Goal: Task Accomplishment & Management: Manage account settings

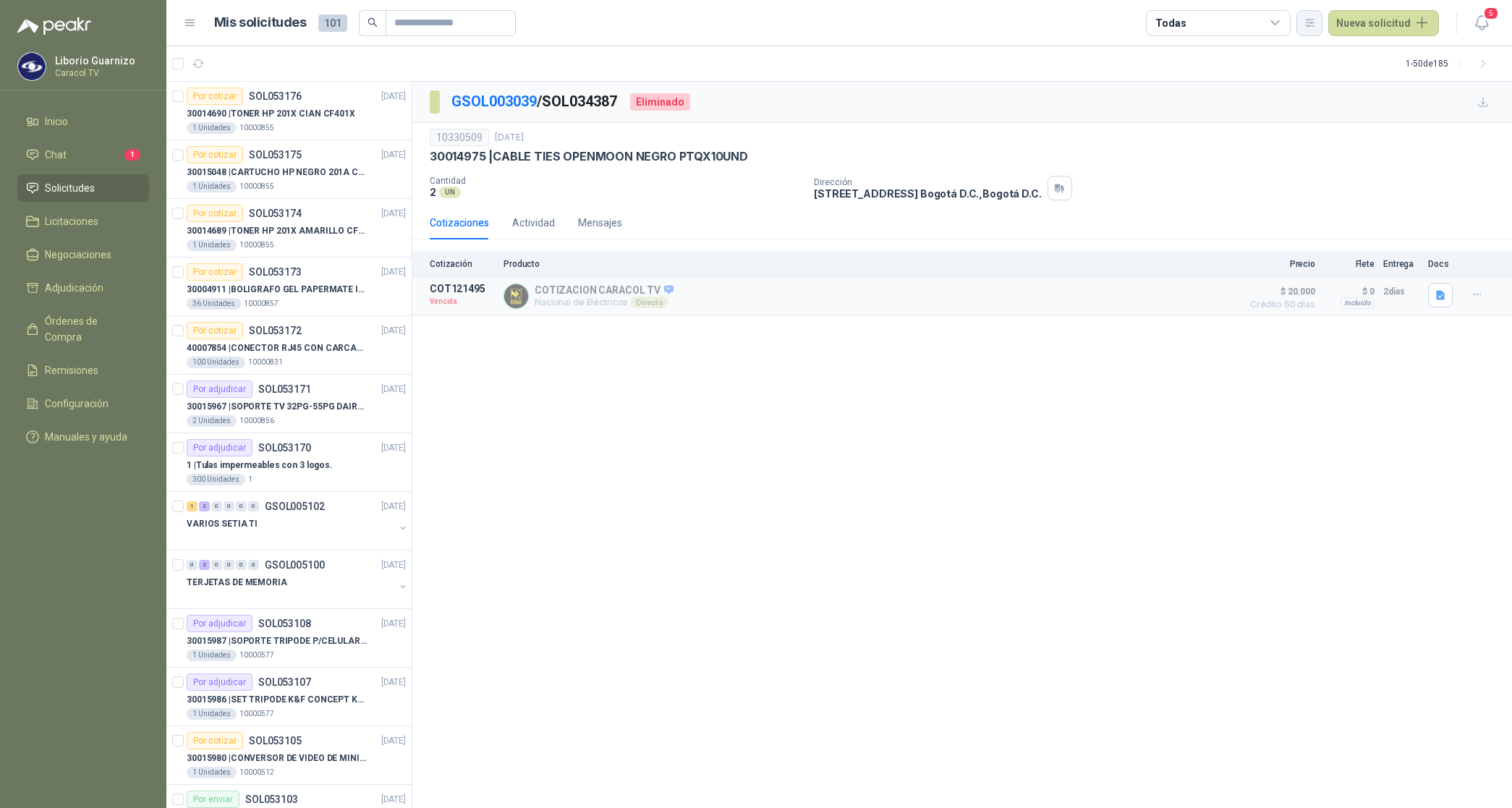
click at [1323, 21] on button "button" at bounding box center [1309, 23] width 26 height 26
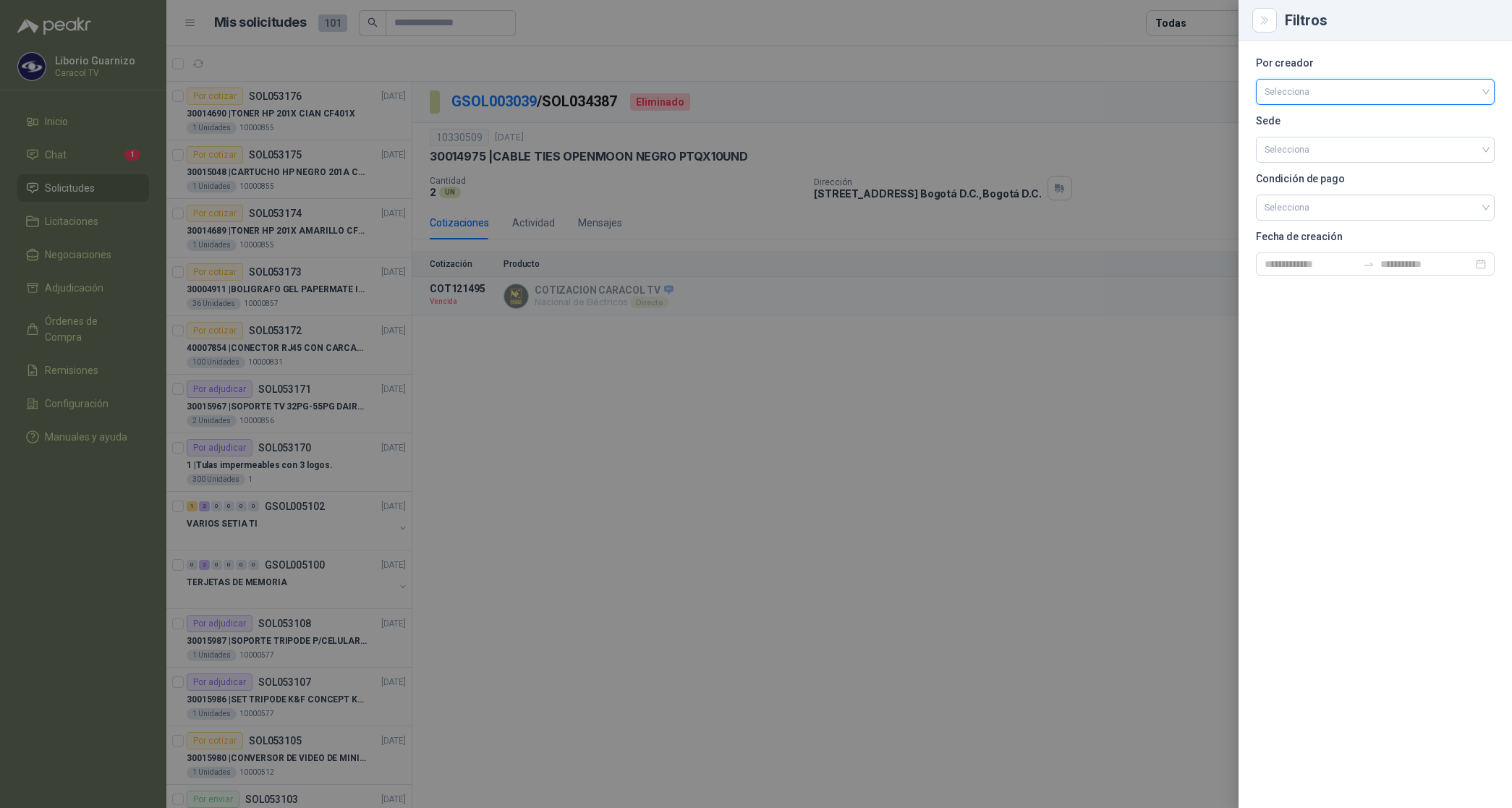
click at [1311, 85] on input "search" at bounding box center [1376, 90] width 222 height 21
click at [1293, 171] on div "[PERSON_NAME]" at bounding box center [1375, 168] width 216 height 16
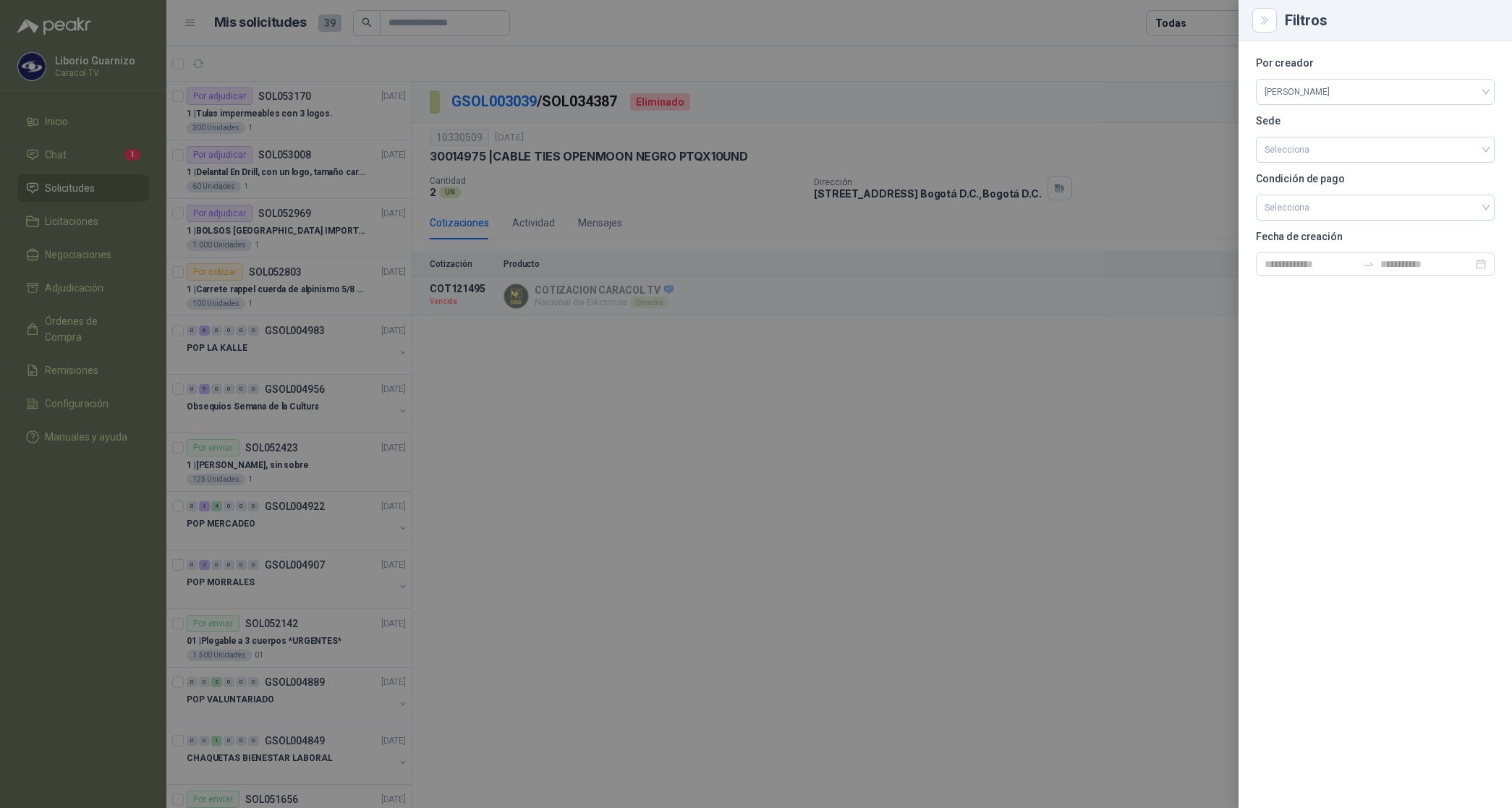
click at [1193, 18] on div at bounding box center [756, 404] width 1512 height 808
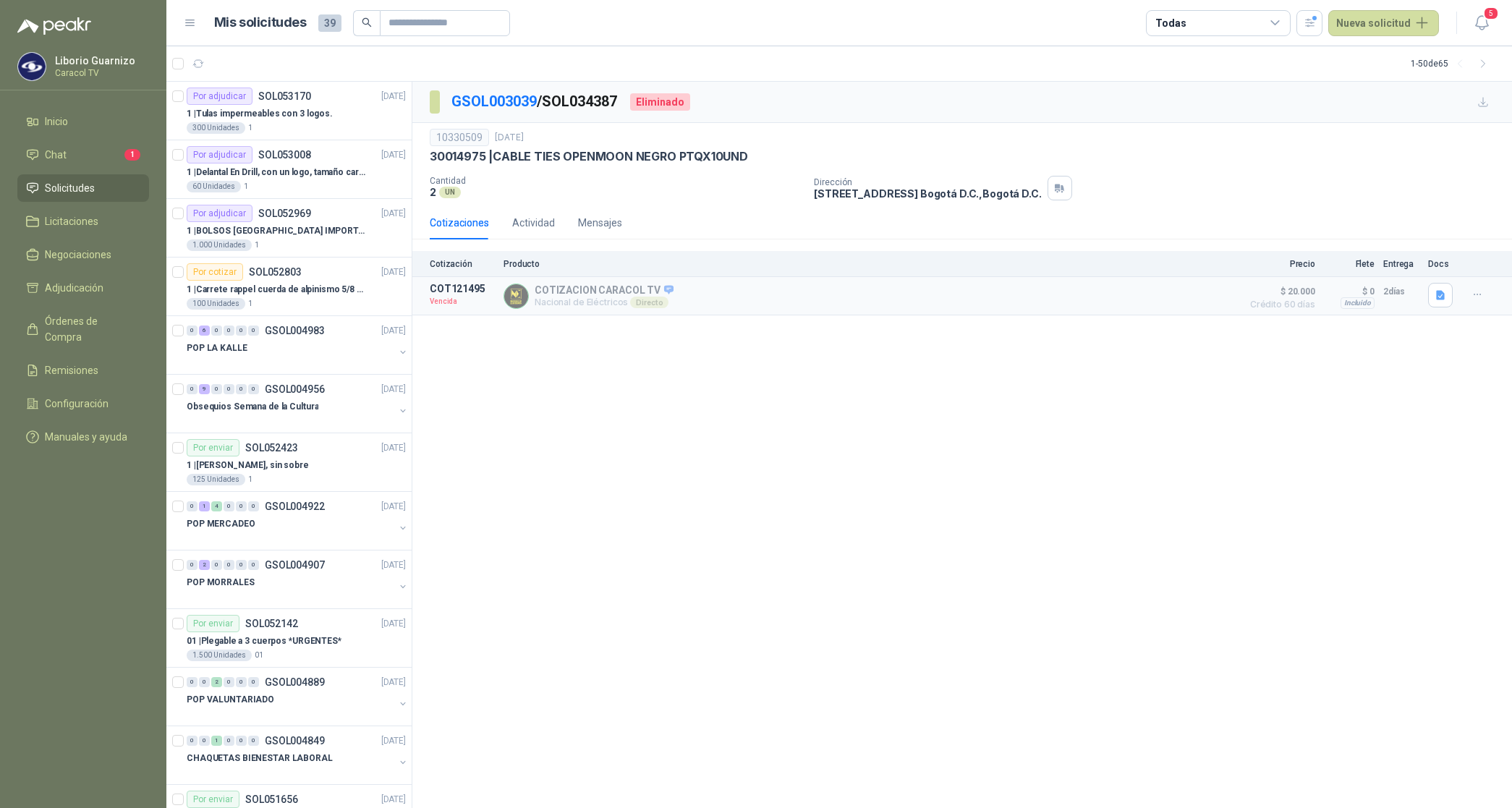
click at [1193, 18] on div "Todas" at bounding box center [1219, 23] width 145 height 26
click at [1217, 84] on div "1 Por cotizar" at bounding box center [1197, 82] width 69 height 11
click at [1217, 113] on div "25 Por adjudicar" at bounding box center [1203, 108] width 79 height 11
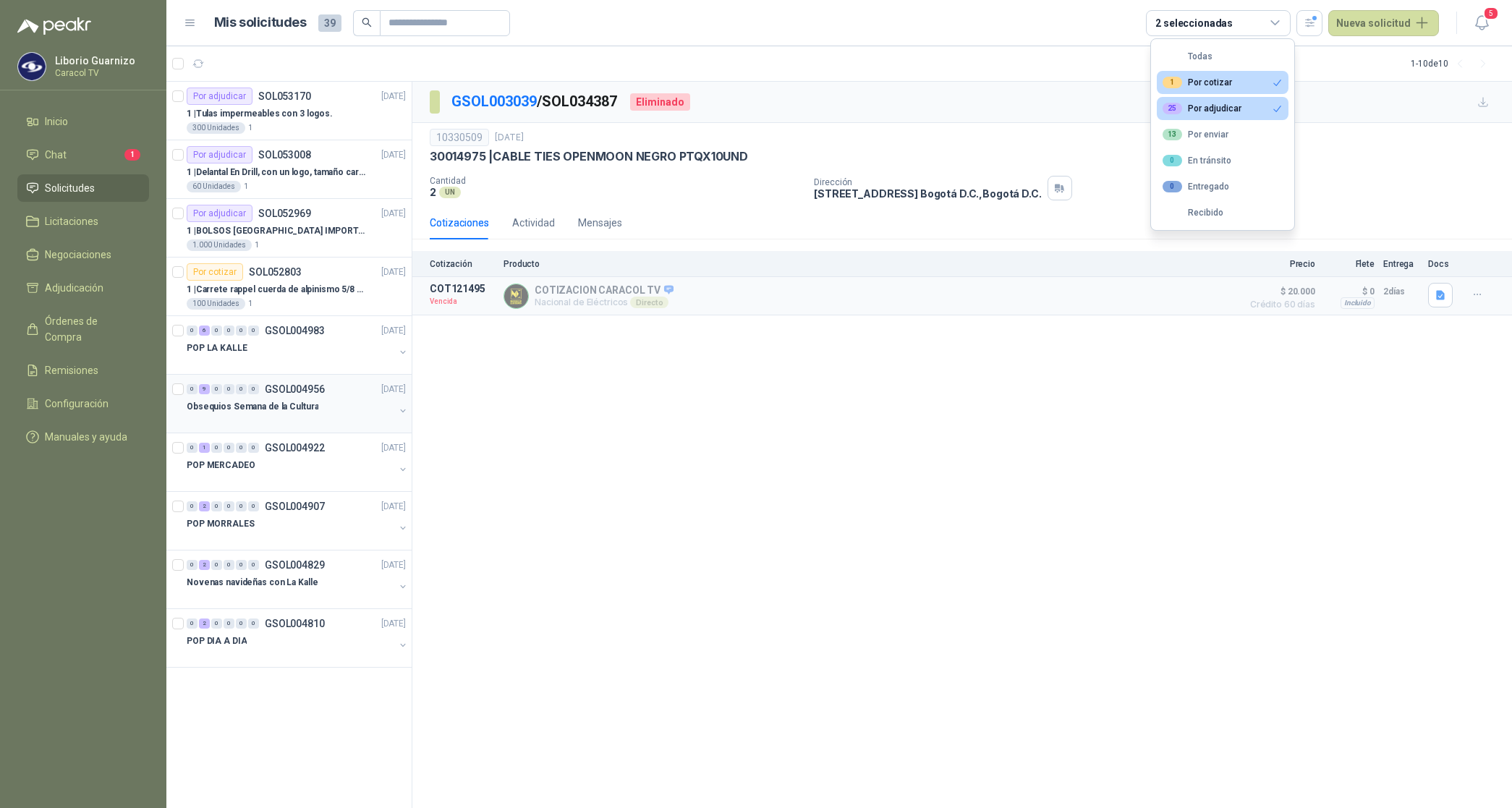
click at [283, 406] on p "Obsequios Semana de la Cultura" at bounding box center [252, 407] width 132 height 14
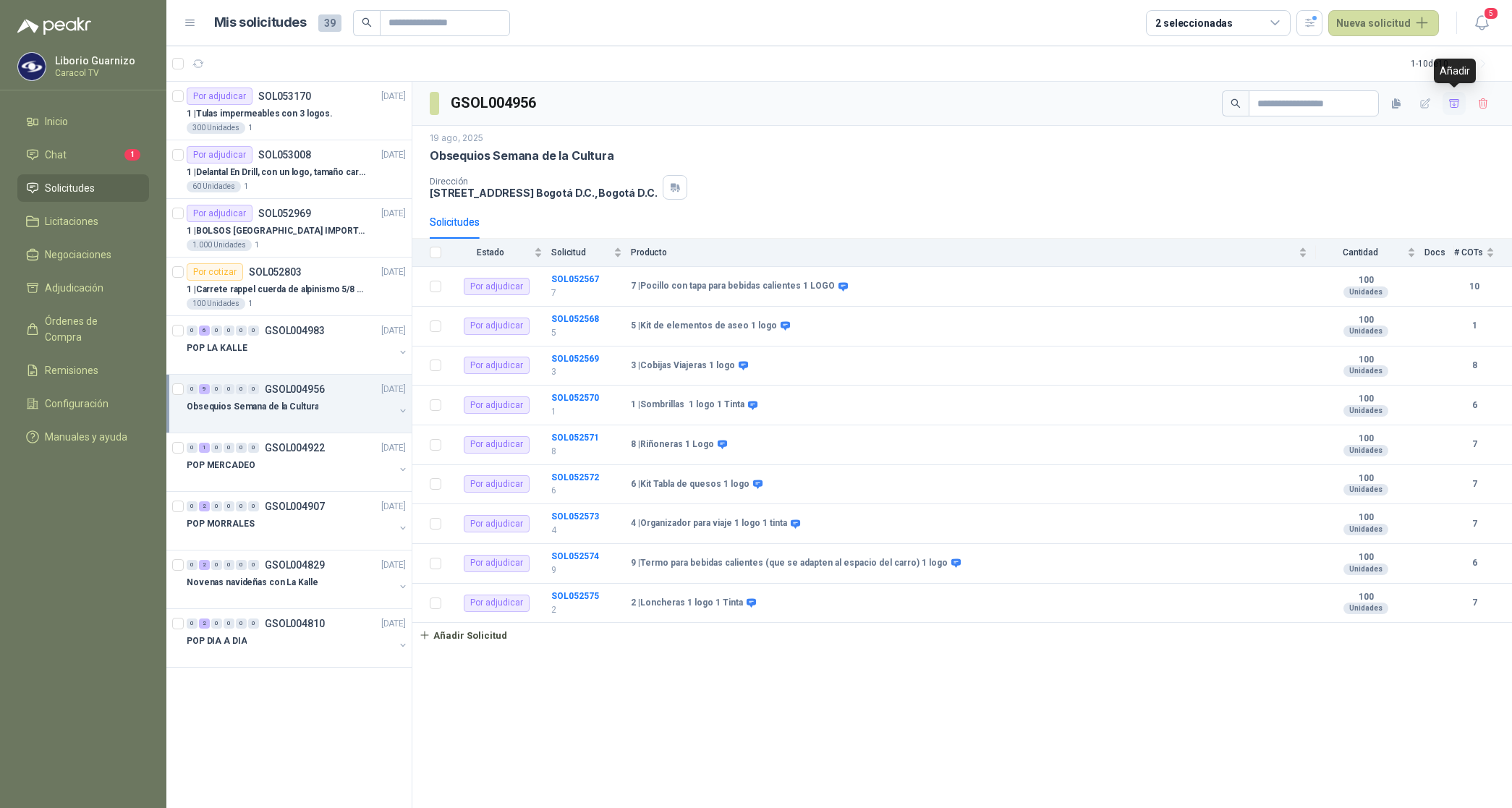
click at [1453, 107] on icon "button" at bounding box center [1454, 103] width 10 height 8
click at [78, 295] on span "Adjudicación" at bounding box center [74, 288] width 59 height 16
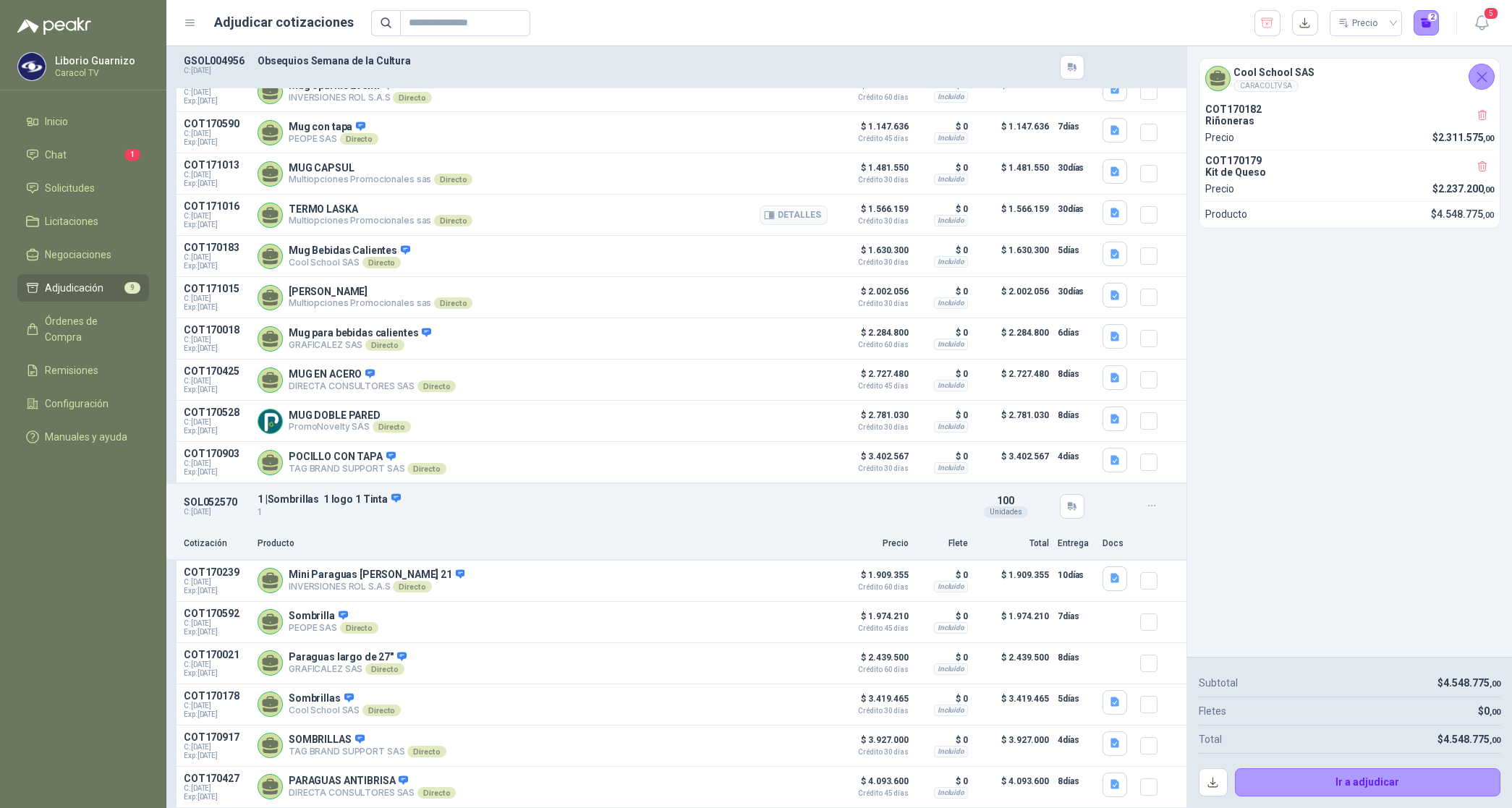
scroll to position [2501, 0]
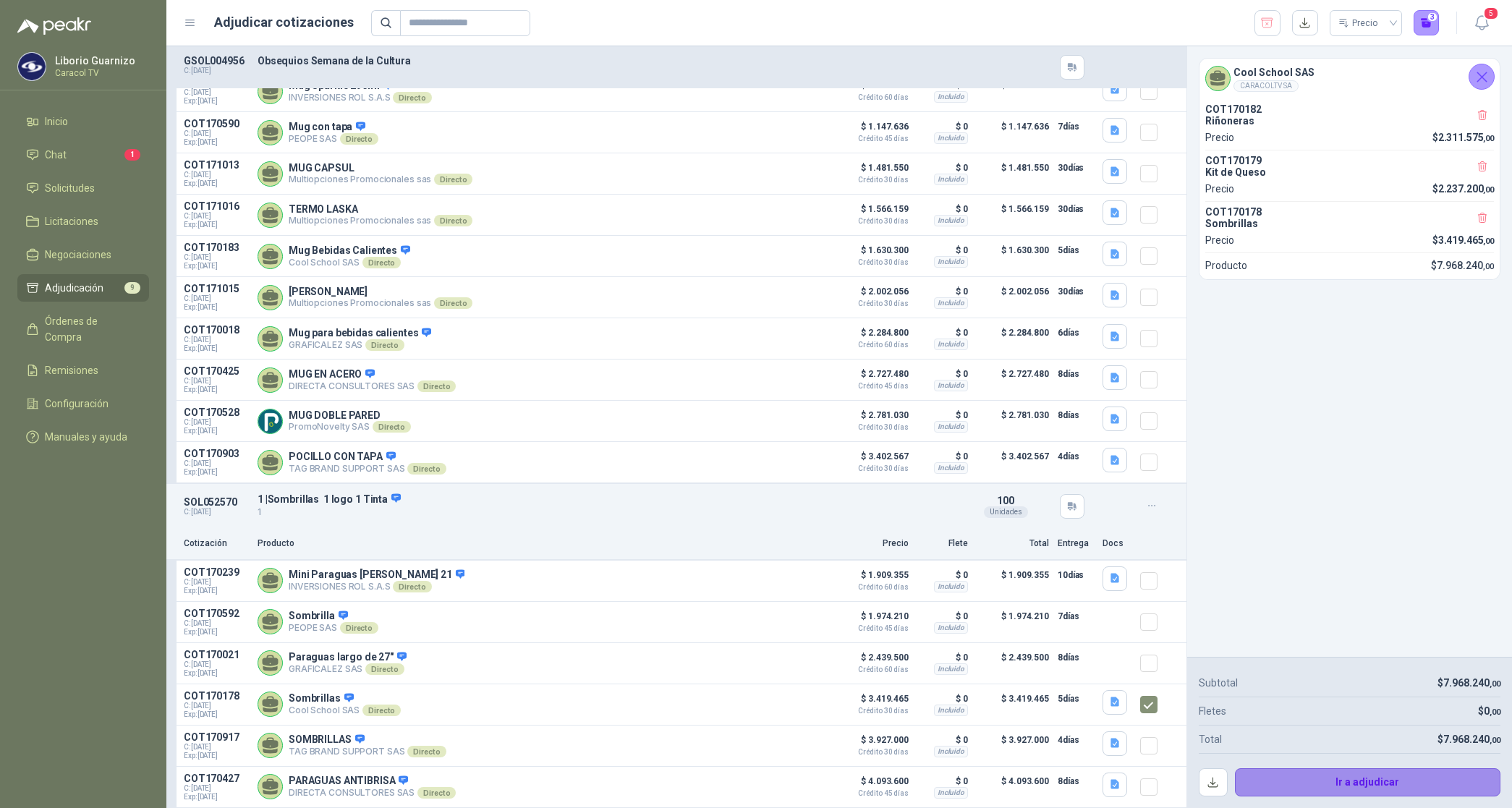
click at [1395, 787] on button "Ir a adjudicar" at bounding box center [1369, 783] width 267 height 29
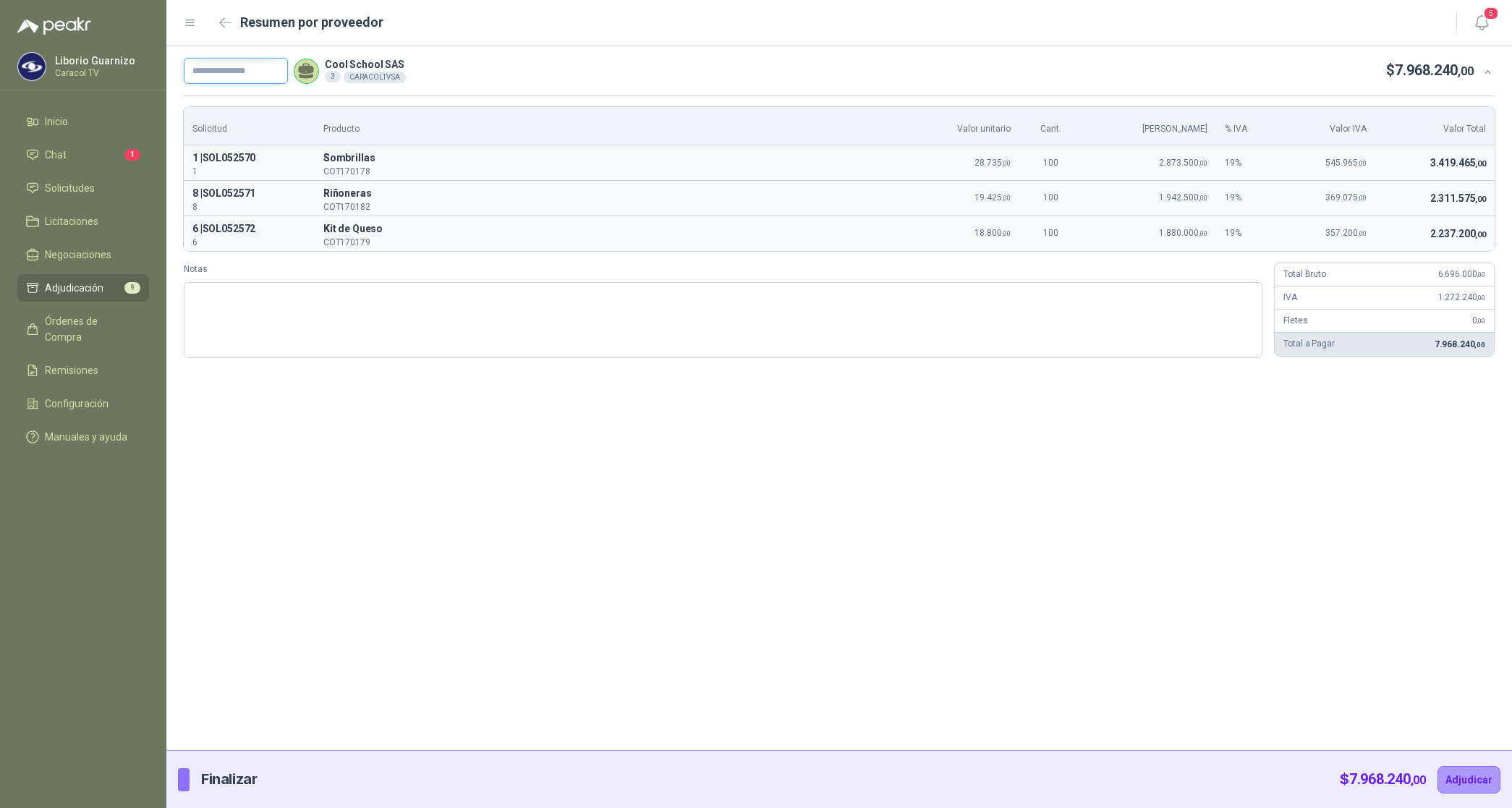
click at [233, 65] on input "text" at bounding box center [235, 71] width 104 height 26
paste input "**********"
type input "**********"
click at [1468, 781] on button "Adjudicar" at bounding box center [1469, 780] width 63 height 27
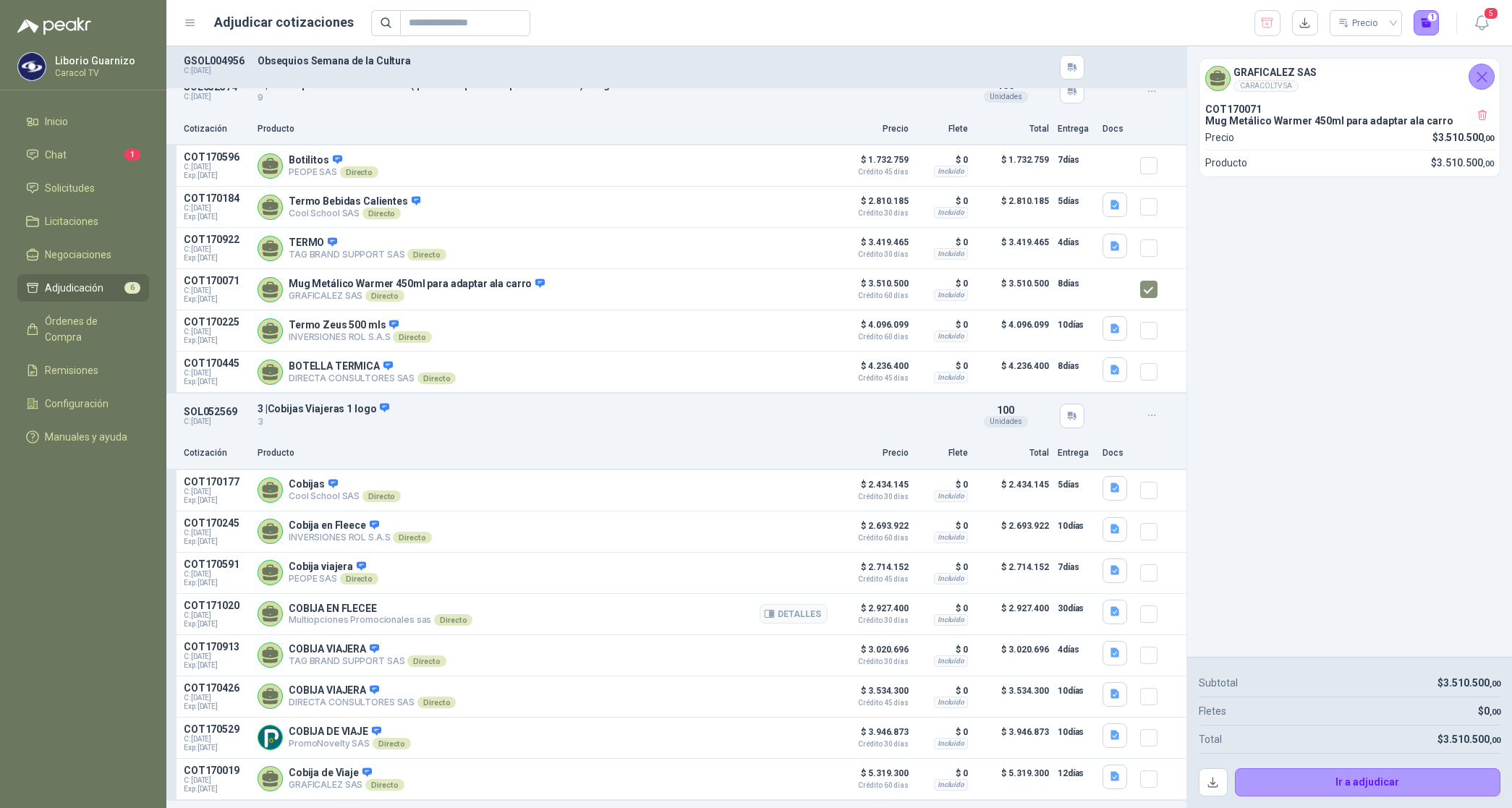
scroll to position [995, 0]
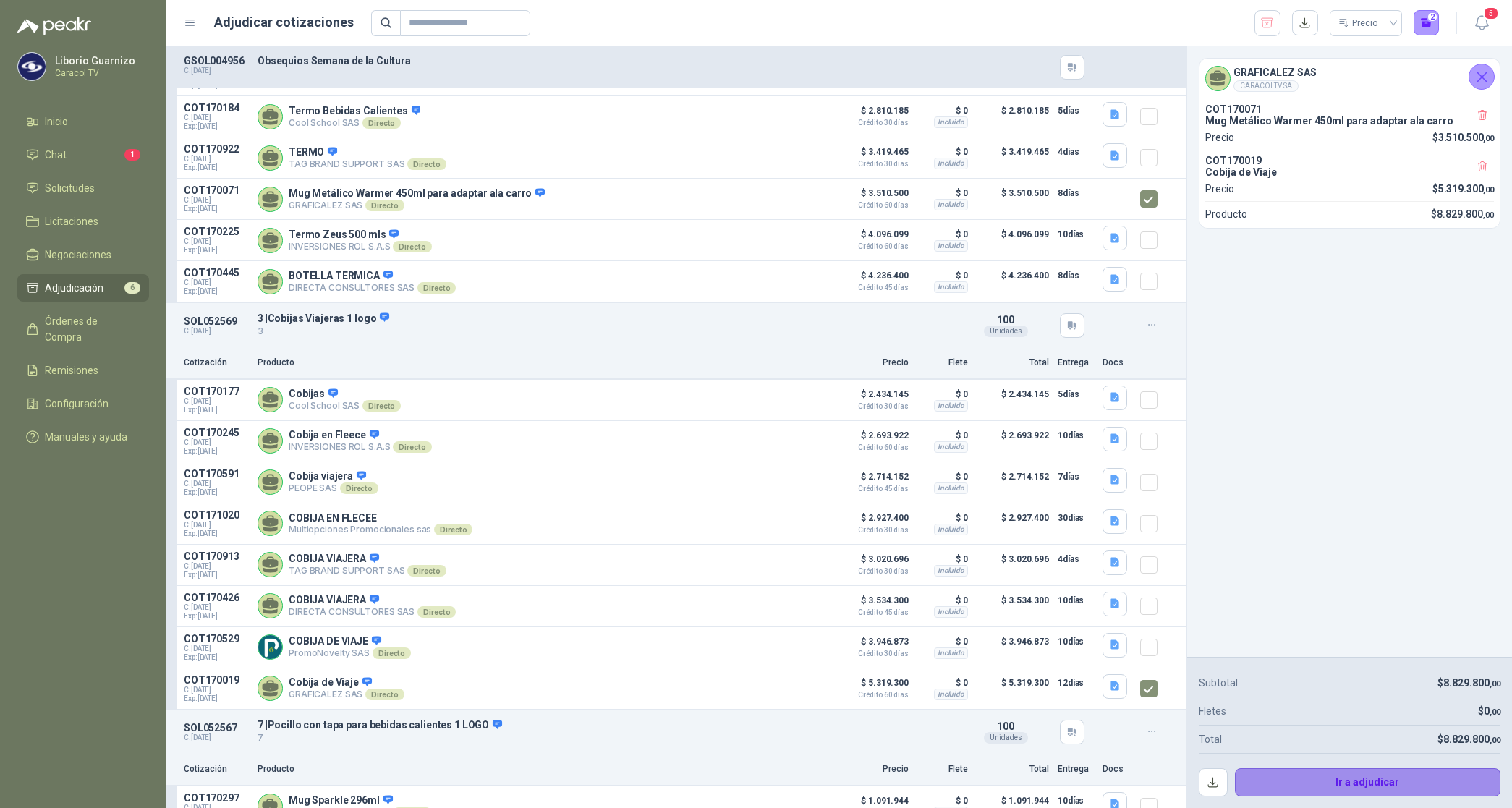
click at [1344, 775] on button "Ir a adjudicar" at bounding box center [1369, 783] width 267 height 29
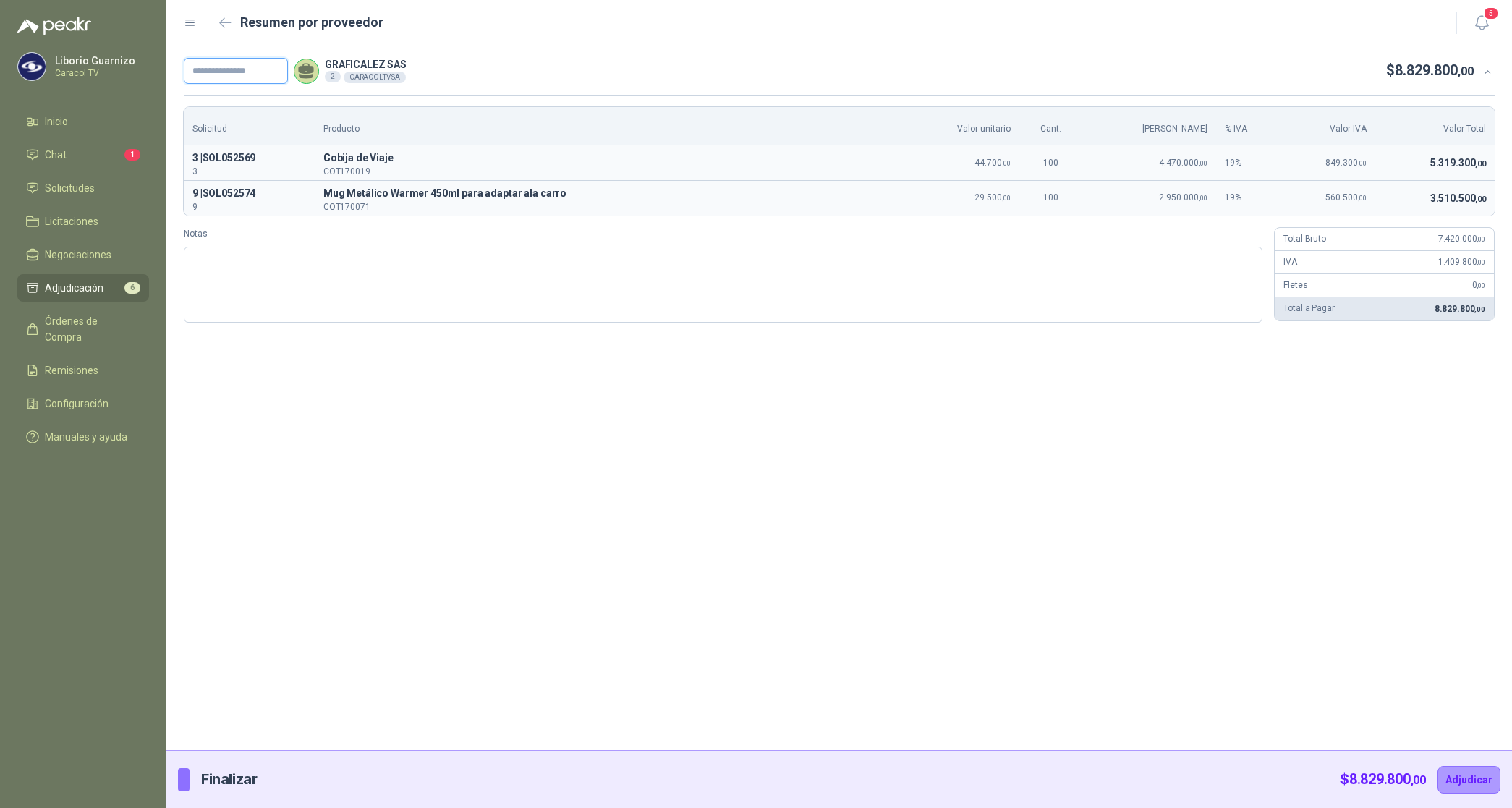
click at [267, 77] on input "text" at bounding box center [235, 71] width 104 height 26
paste input "**********"
type input "**********"
click at [1438, 766] on button "Adjudicar" at bounding box center [1469, 780] width 63 height 27
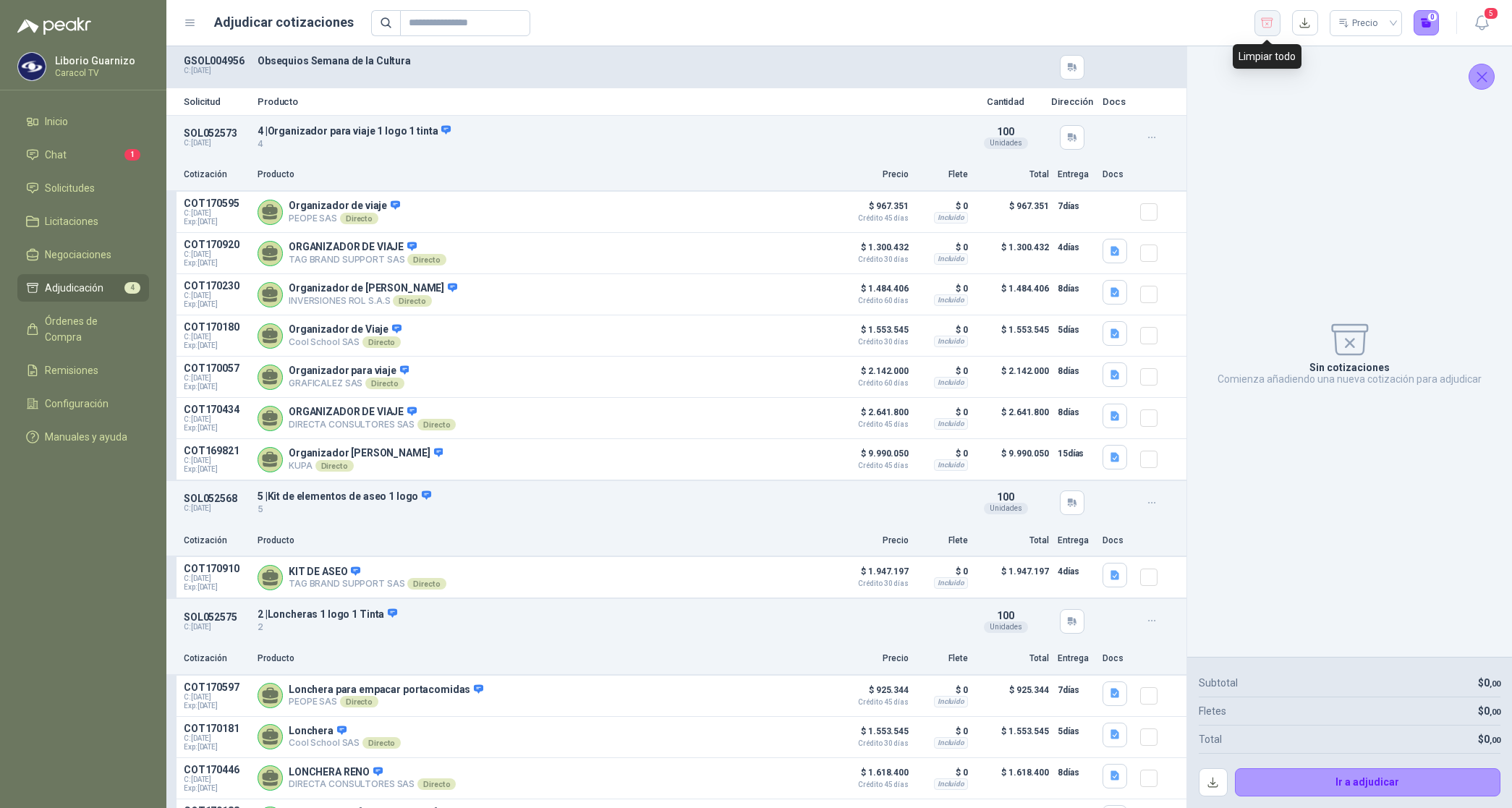
click at [1268, 21] on icon "button" at bounding box center [1267, 23] width 14 height 14
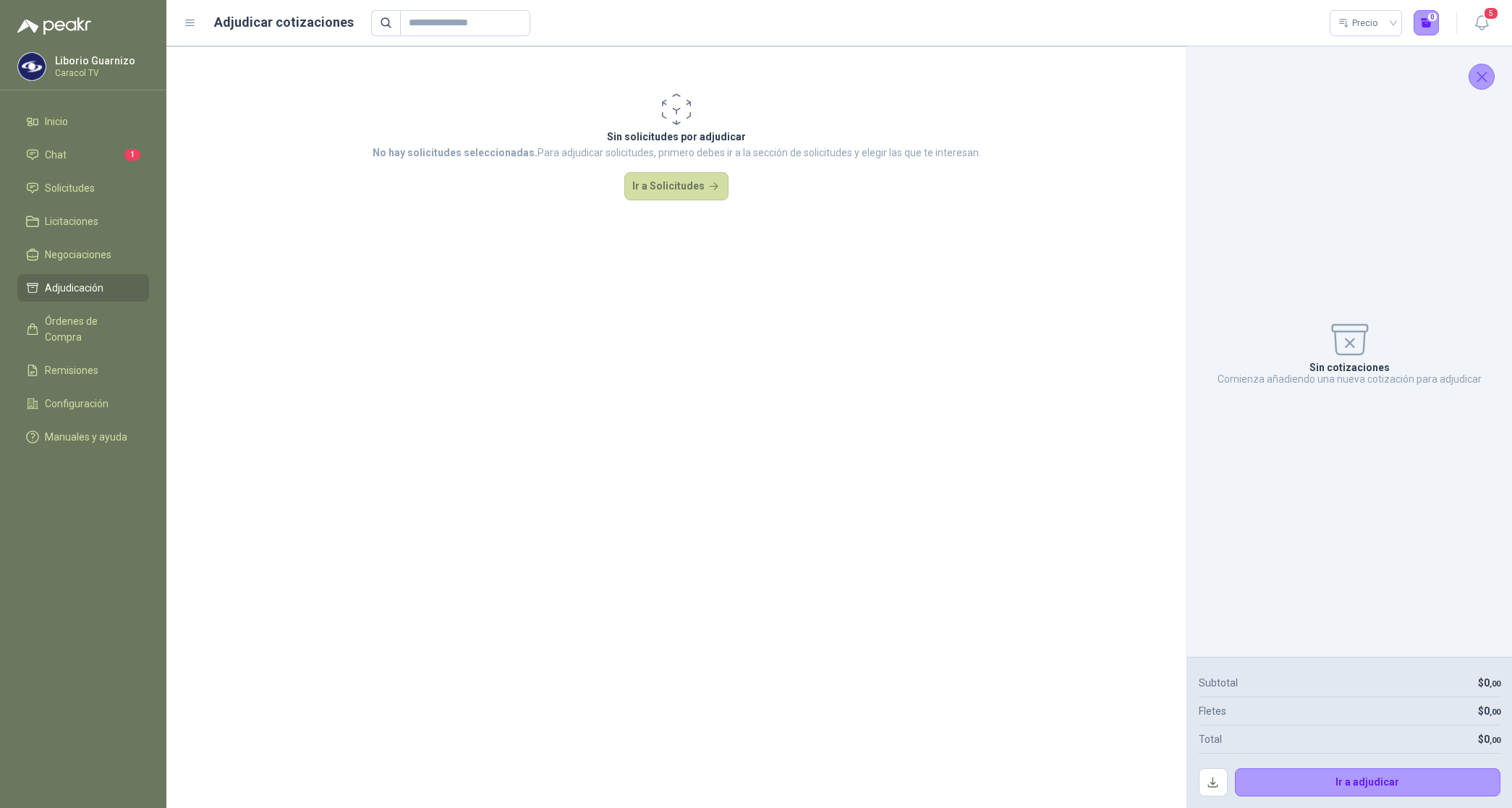
click at [727, 181] on div "Sin solicitudes por adjudicar No hay solicitudes seleccionadas. Para adjudicar …" at bounding box center [676, 145] width 1020 height 197
click at [718, 185] on button "Ir a Solicitudes" at bounding box center [676, 187] width 104 height 29
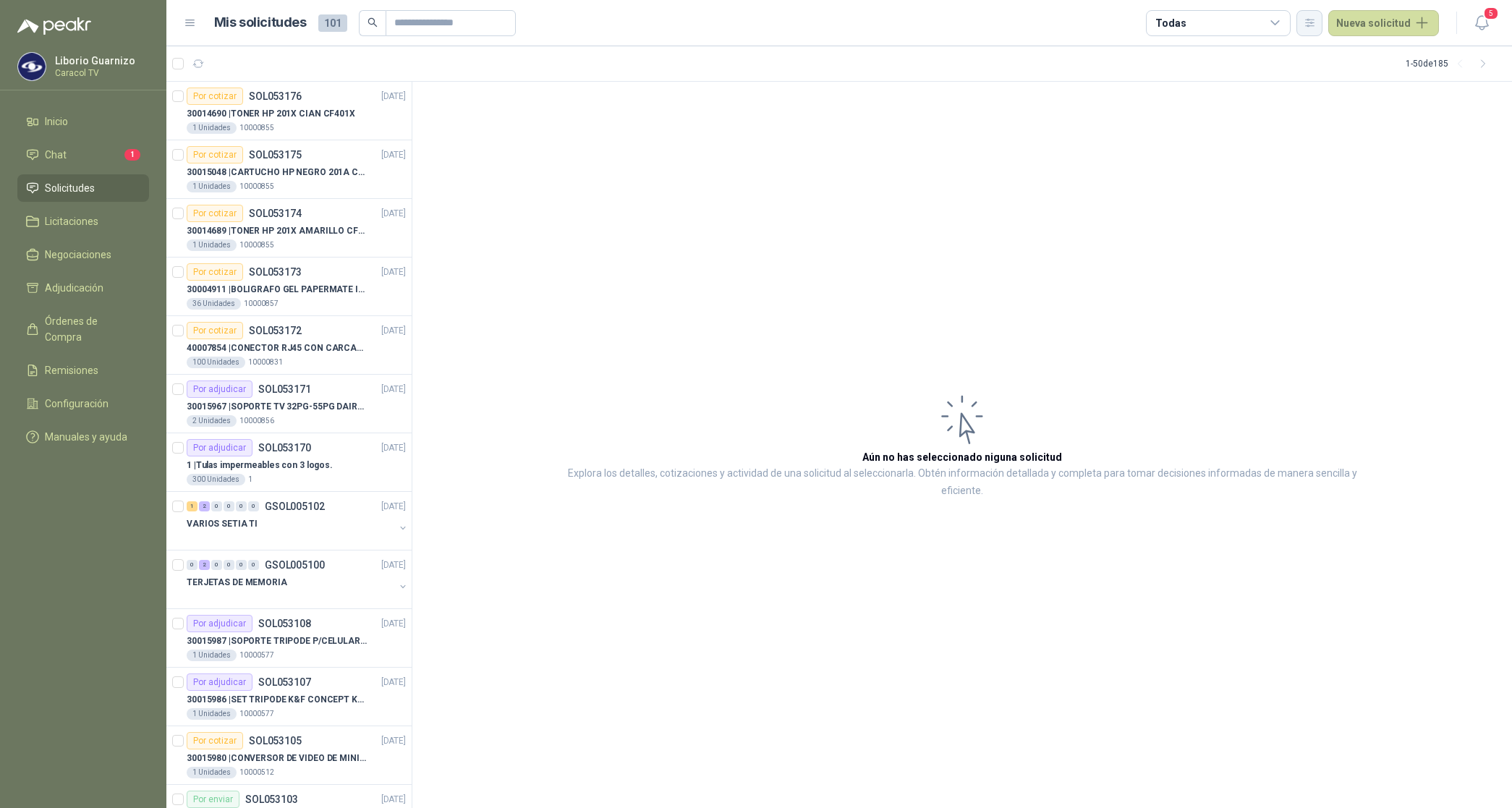
click at [1309, 21] on icon "button" at bounding box center [1310, 23] width 12 height 12
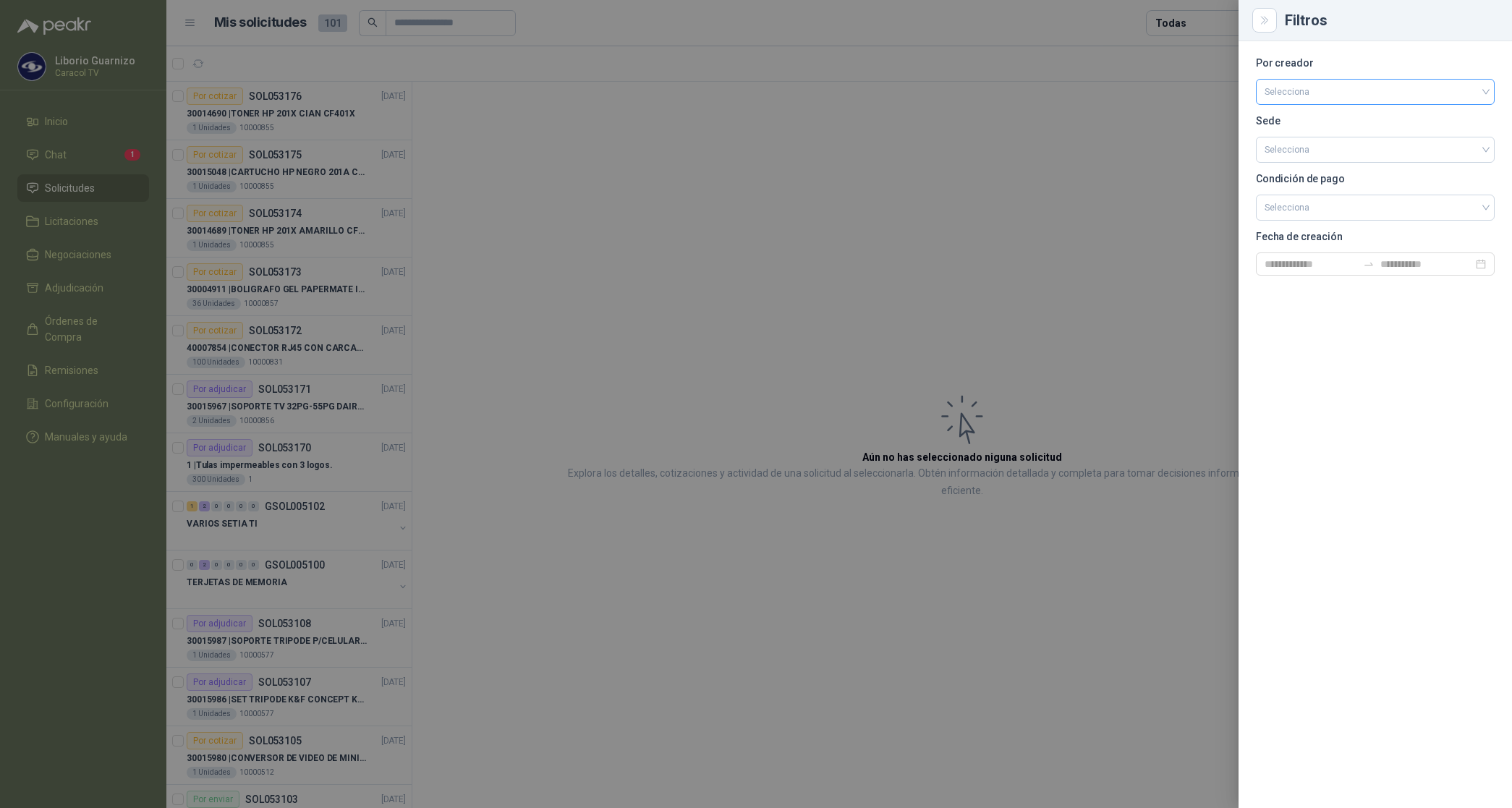
click at [1305, 88] on input "search" at bounding box center [1376, 90] width 222 height 21
click at [1299, 166] on div "[PERSON_NAME]" at bounding box center [1375, 168] width 216 height 16
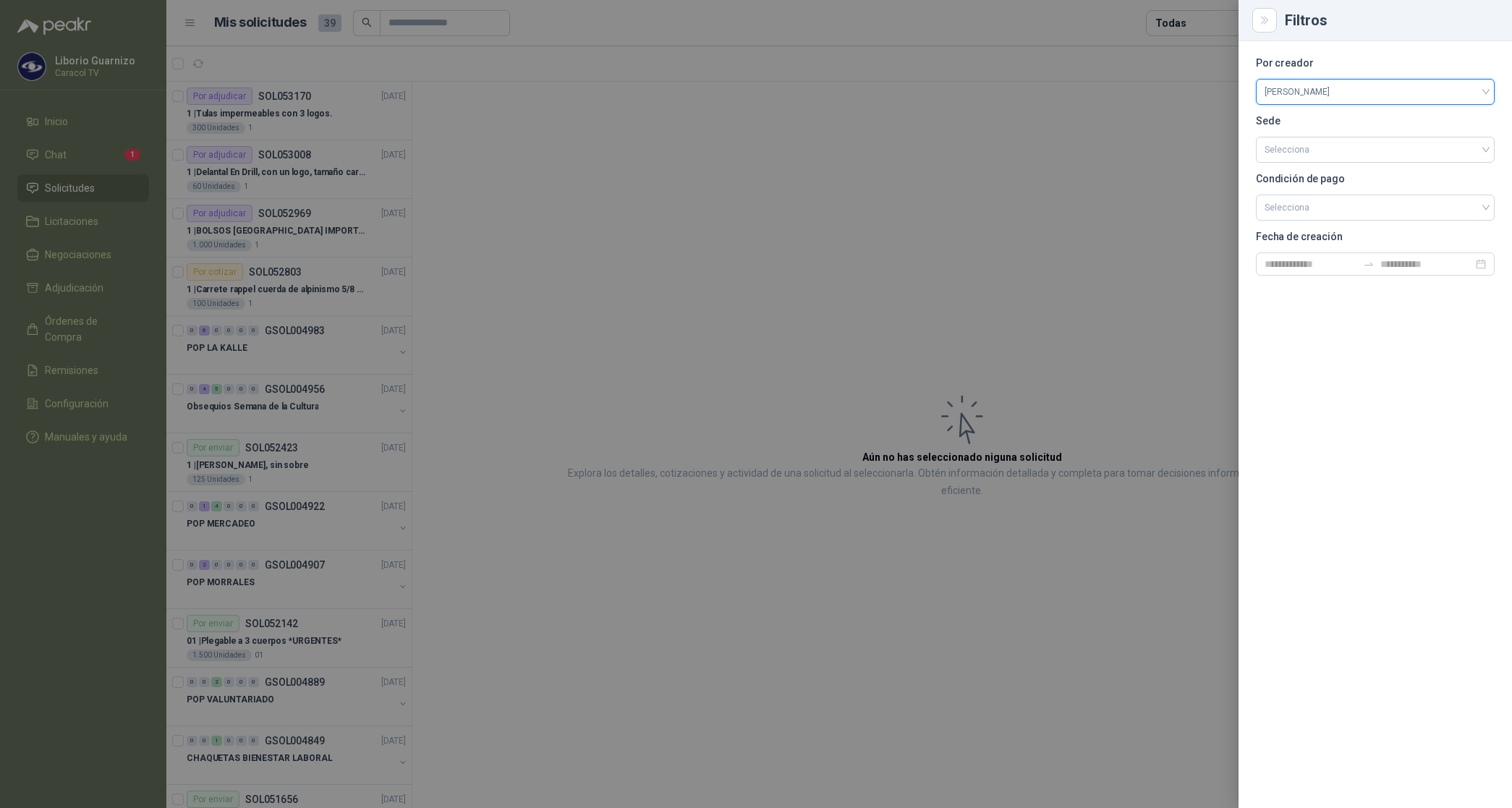
click at [1207, 21] on div at bounding box center [756, 404] width 1512 height 808
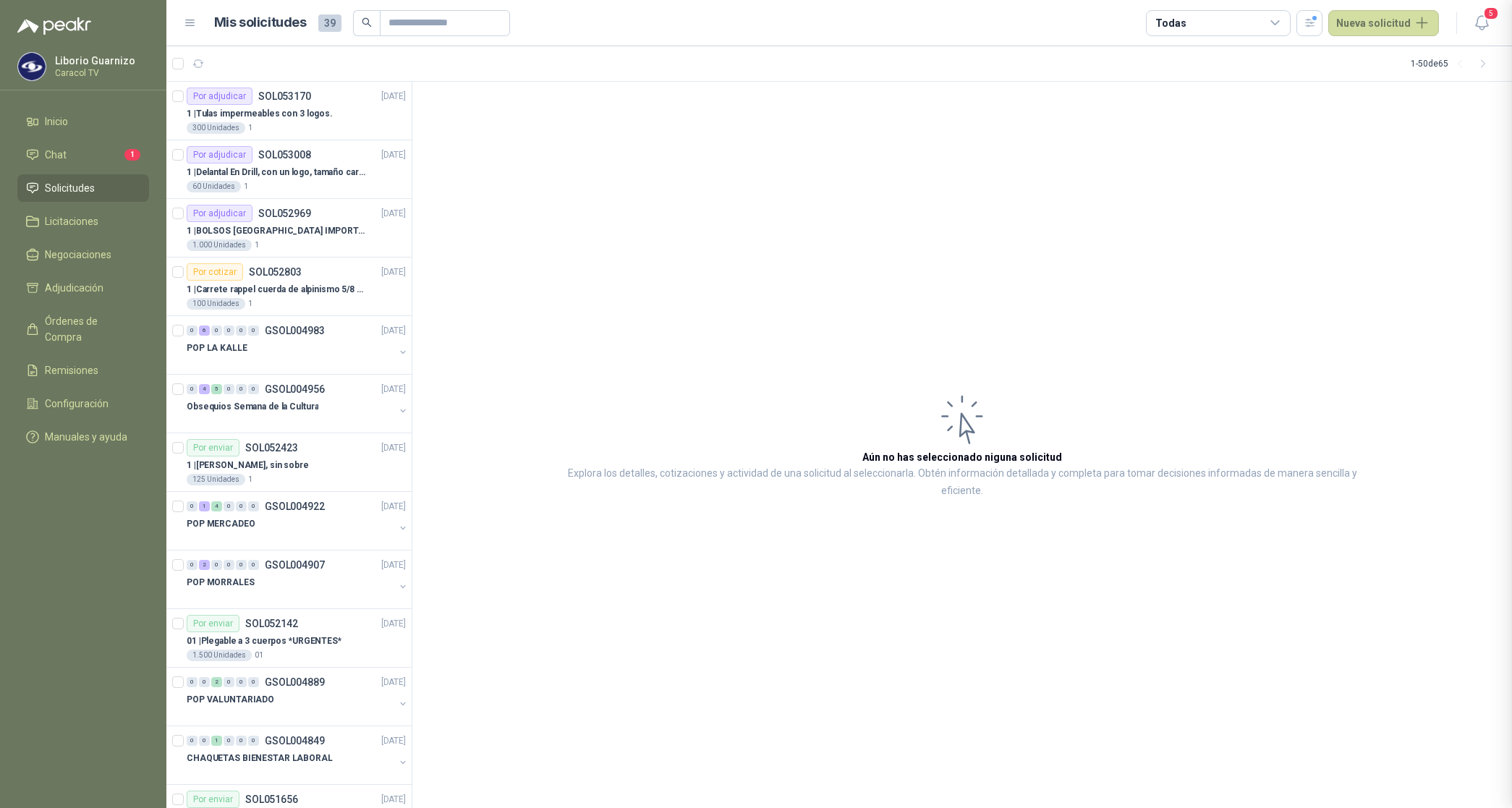
click at [1207, 21] on div "Todas" at bounding box center [1219, 23] width 145 height 26
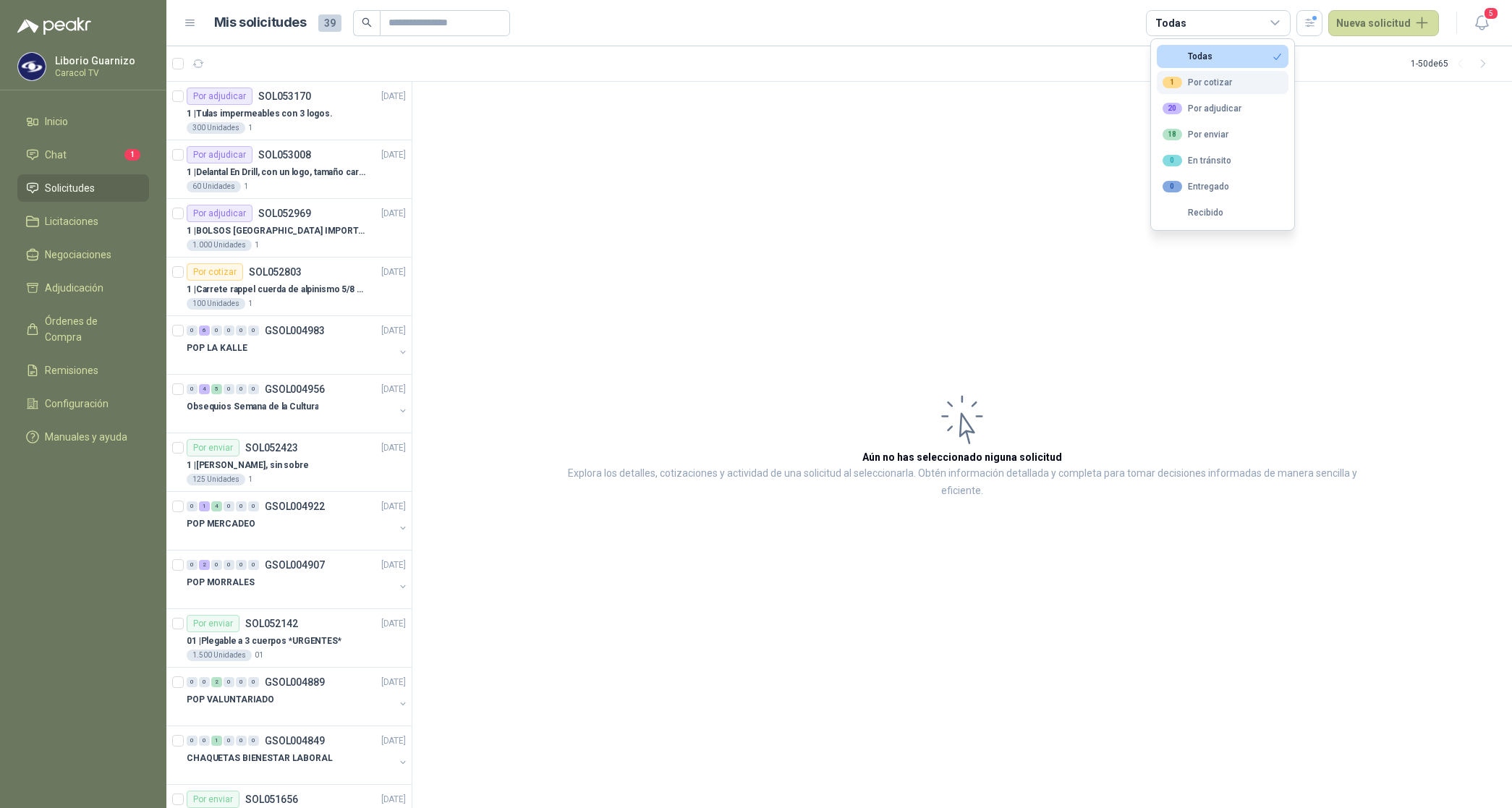
click at [1220, 85] on div "1 Por cotizar" at bounding box center [1197, 82] width 69 height 11
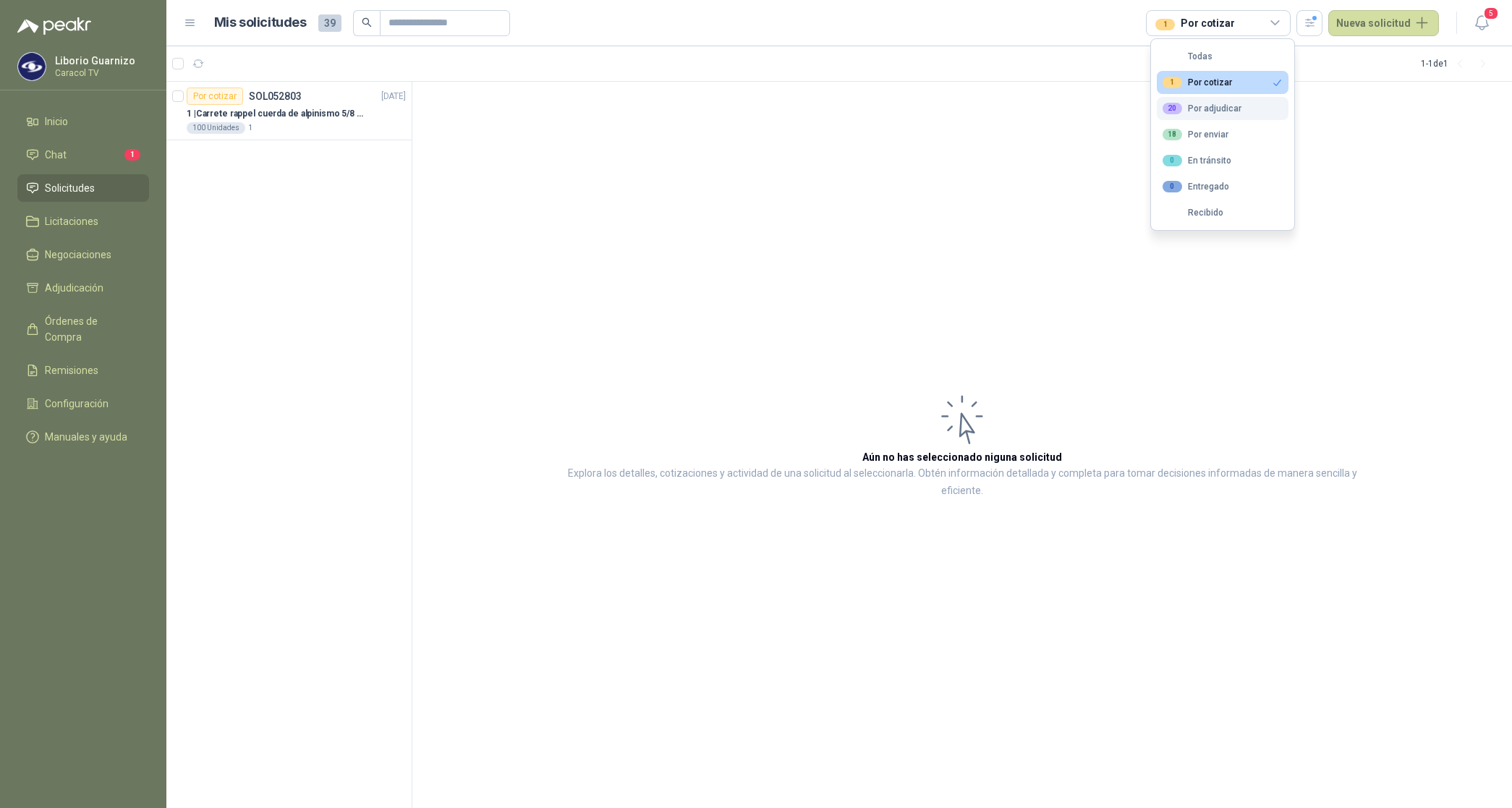
click at [1220, 98] on button "20 Por adjudicar" at bounding box center [1223, 108] width 132 height 23
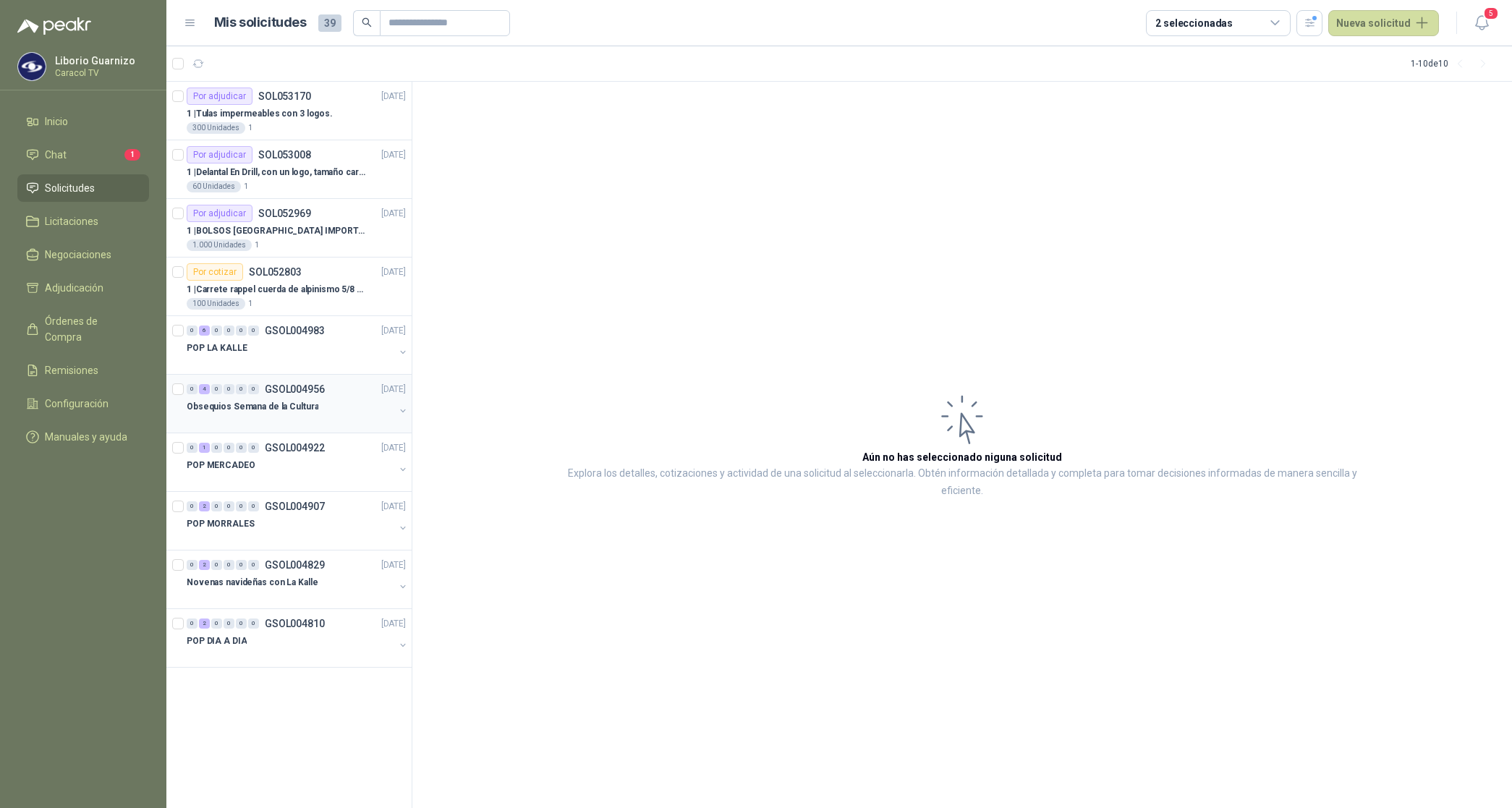
click at [261, 407] on p "Obsequios Semana de la Cultura" at bounding box center [252, 407] width 132 height 14
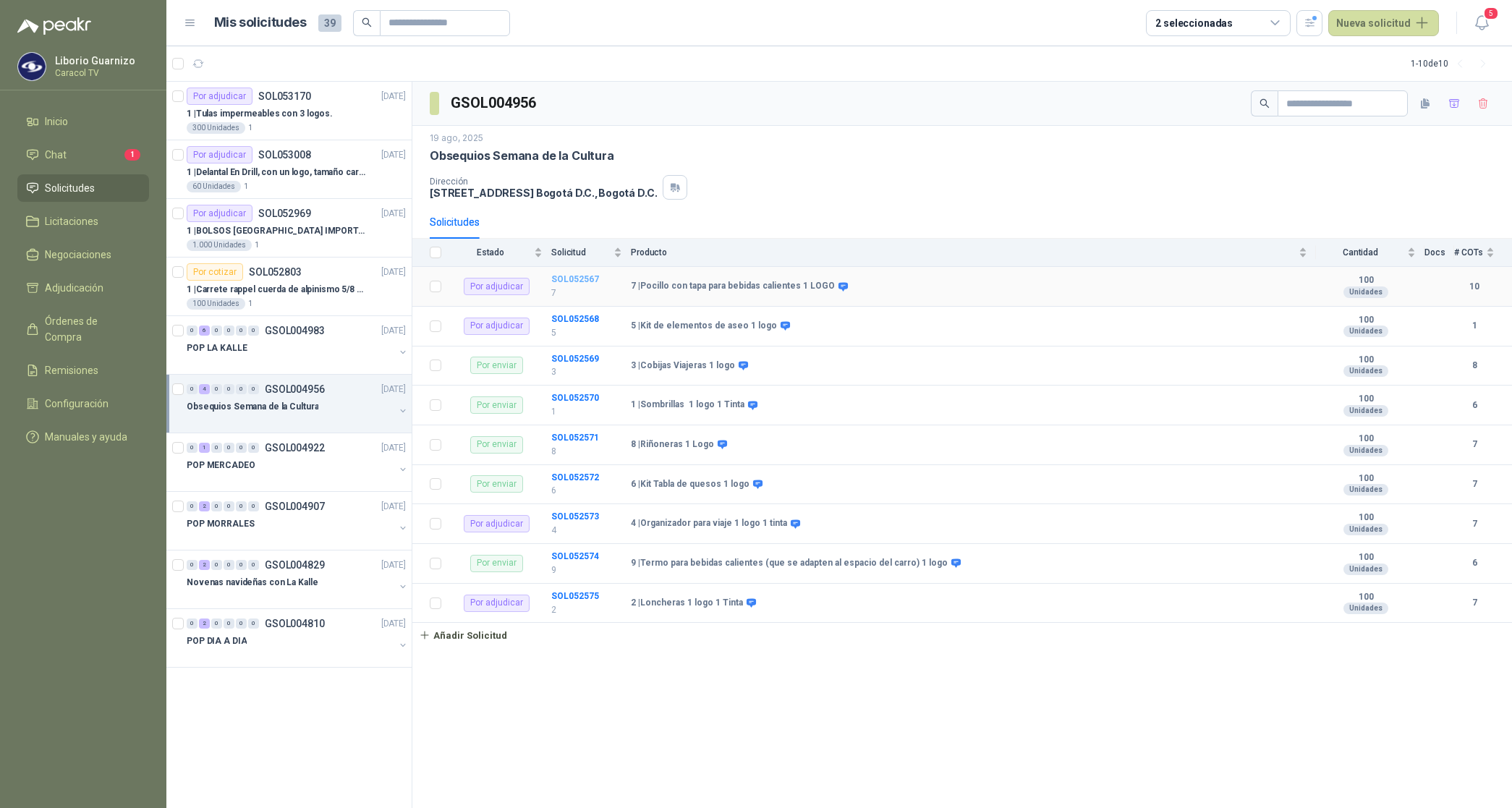
click at [573, 281] on b "SOL052567" at bounding box center [575, 279] width 48 height 10
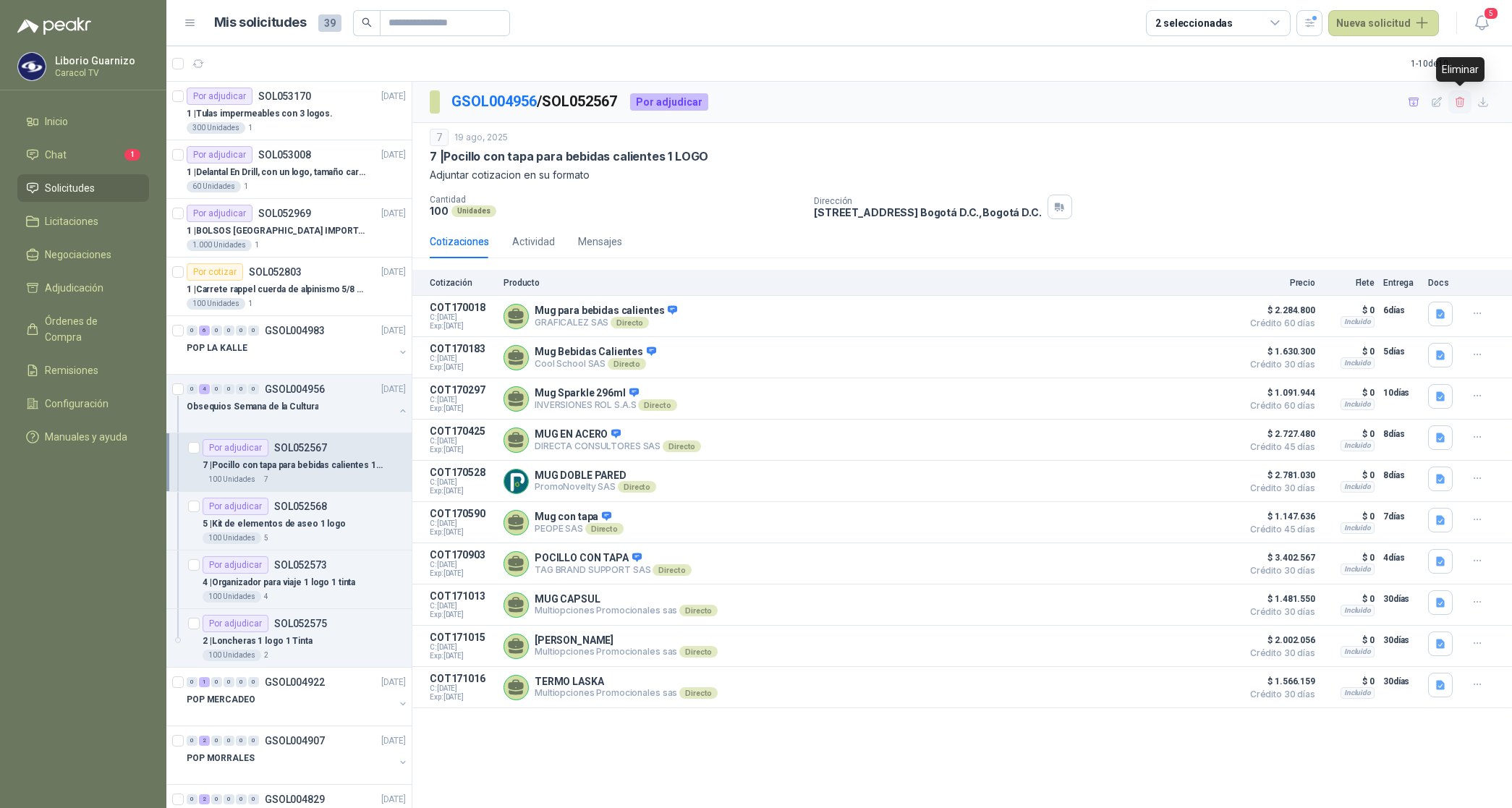
click at [1462, 102] on icon "button" at bounding box center [1459, 101] width 8 height 10
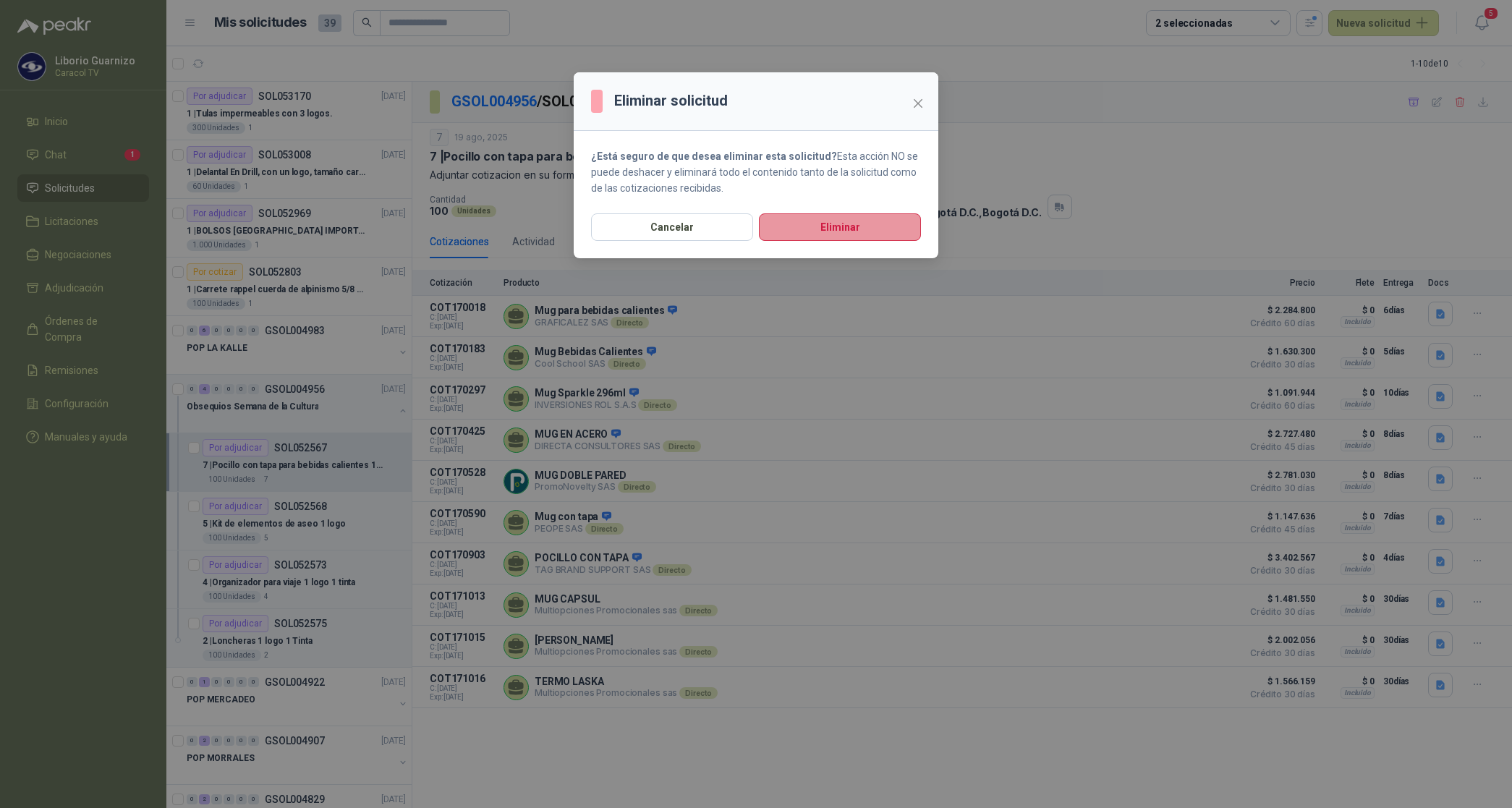
click at [884, 228] on button "Eliminar" at bounding box center [840, 227] width 162 height 27
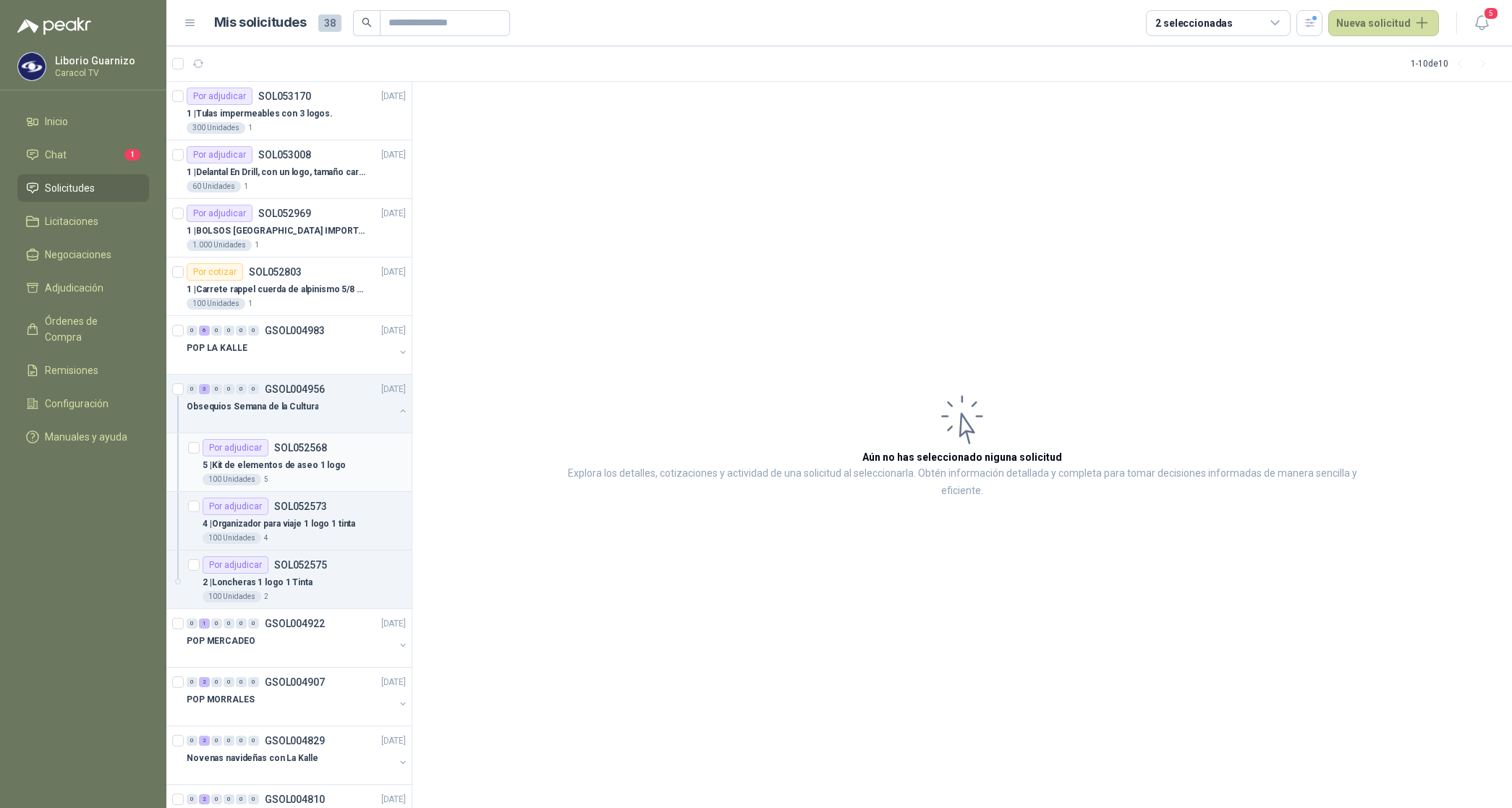
click at [302, 461] on p "5 | Kit de elementos de aseo 1 logo" at bounding box center [274, 465] width 143 height 14
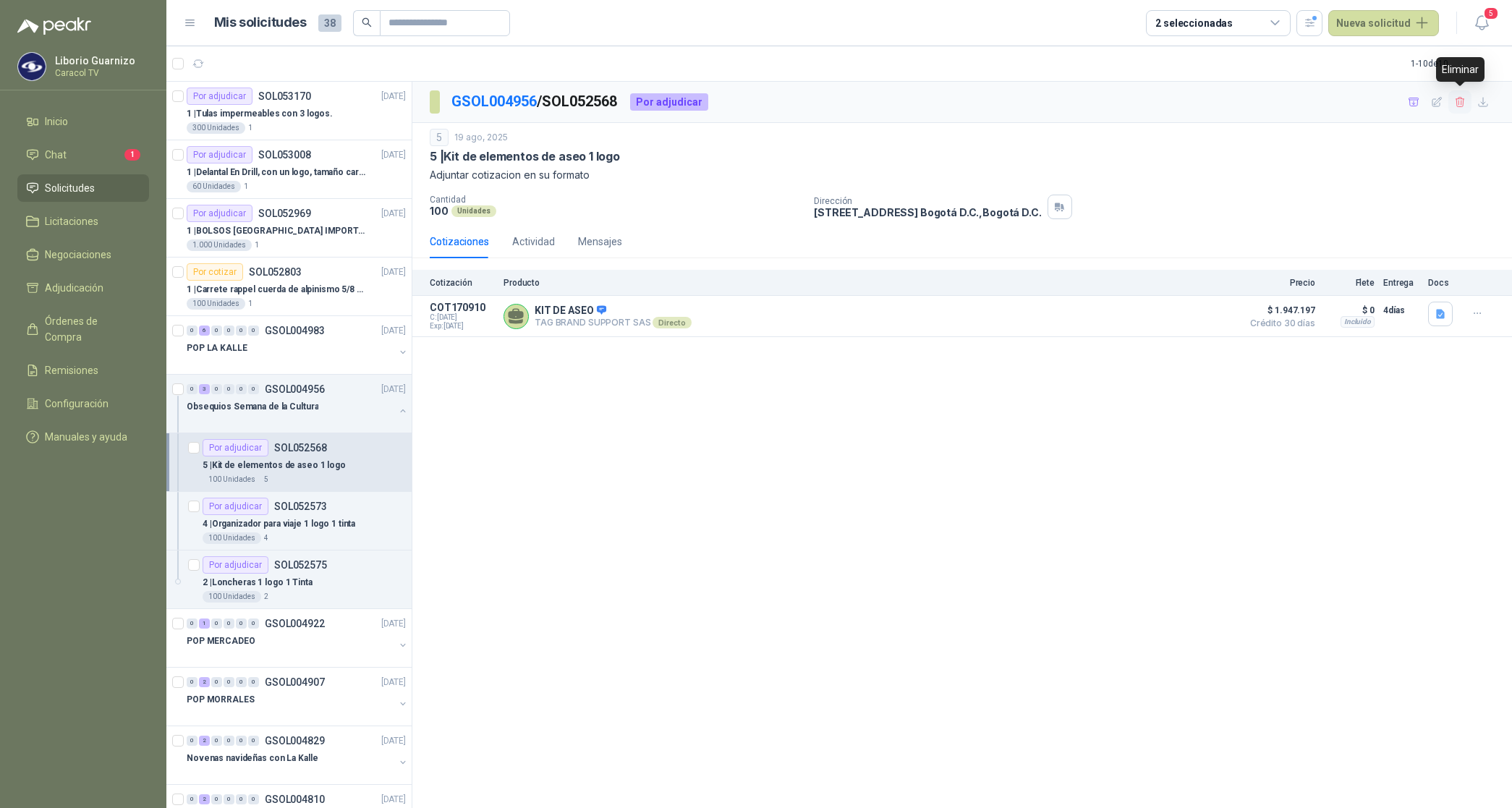
click at [1458, 102] on icon "button" at bounding box center [1460, 102] width 12 height 12
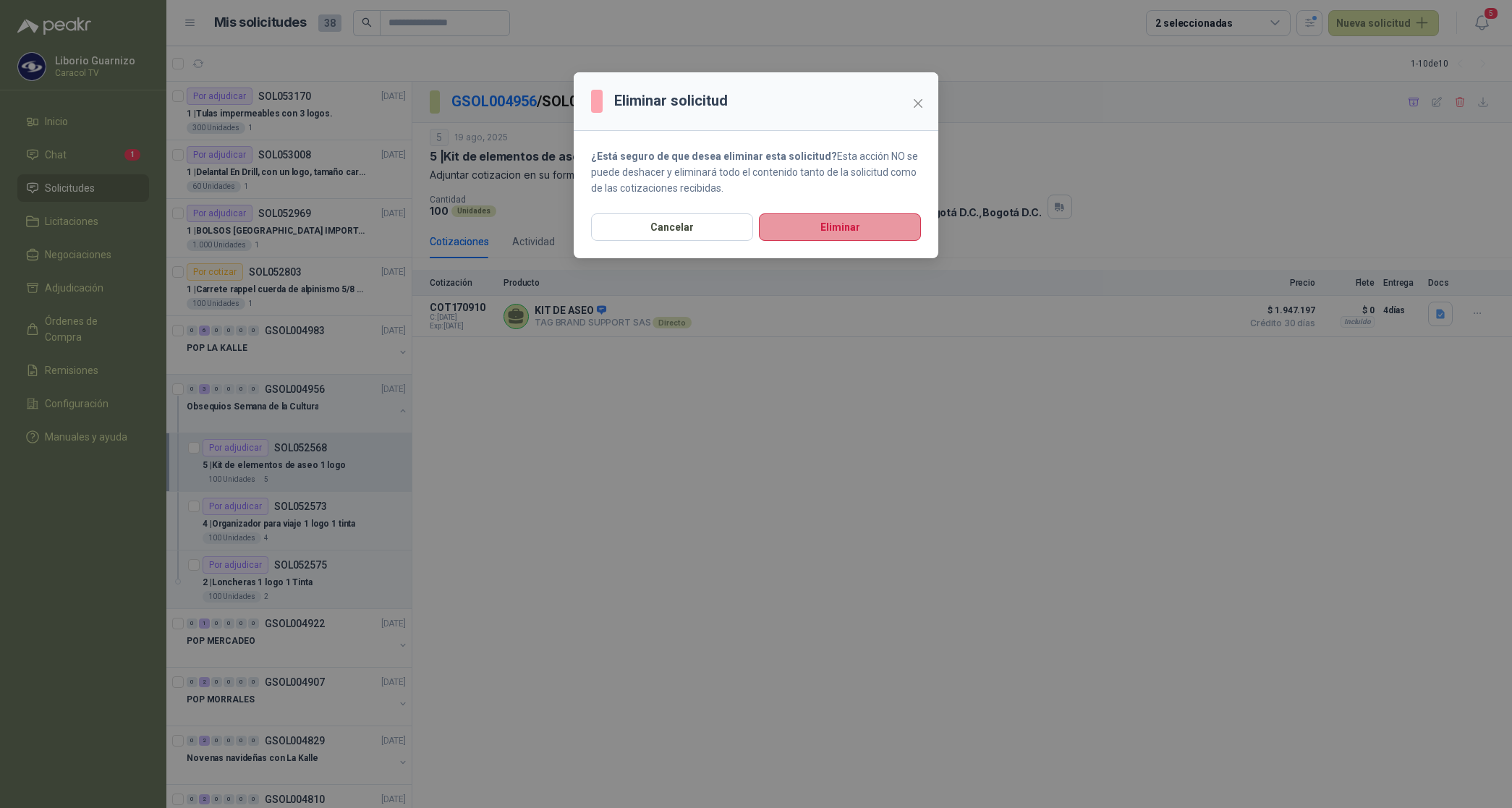
click at [885, 228] on button "Eliminar" at bounding box center [840, 227] width 162 height 27
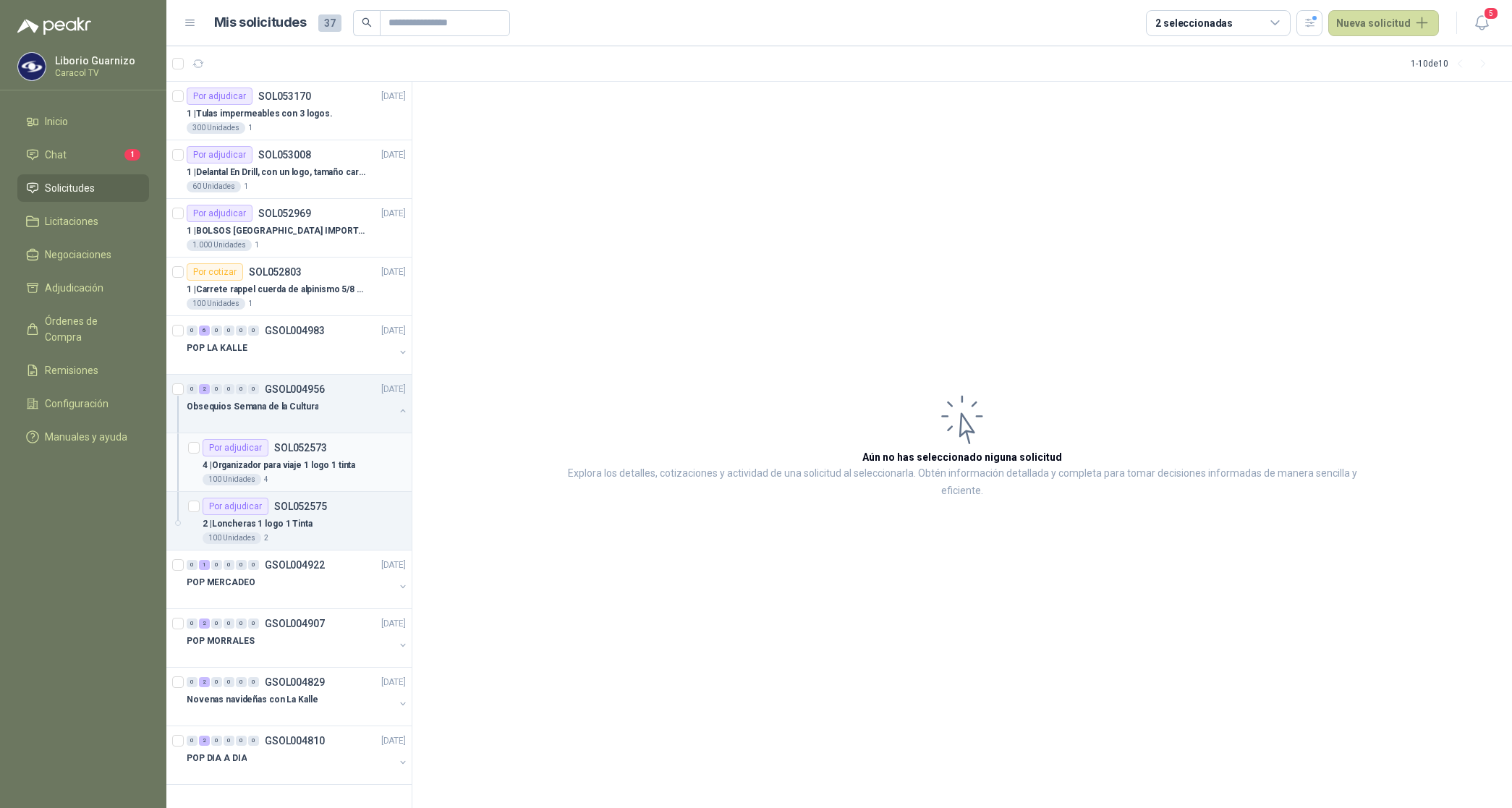
click at [301, 465] on p "4 | Organizador para viaje 1 logo 1 tinta" at bounding box center [279, 465] width 152 height 14
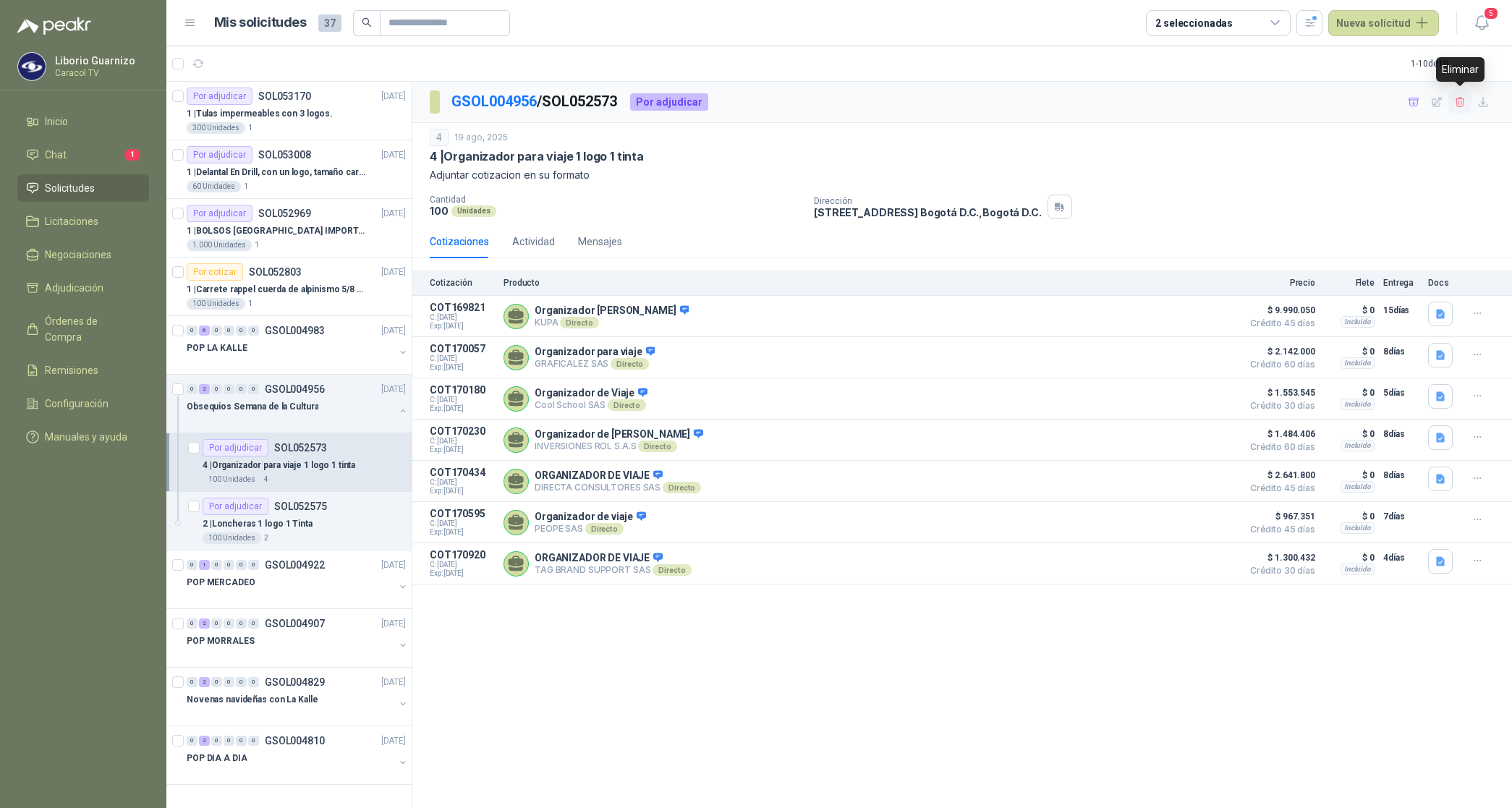
click at [1462, 107] on icon "button" at bounding box center [1459, 101] width 8 height 10
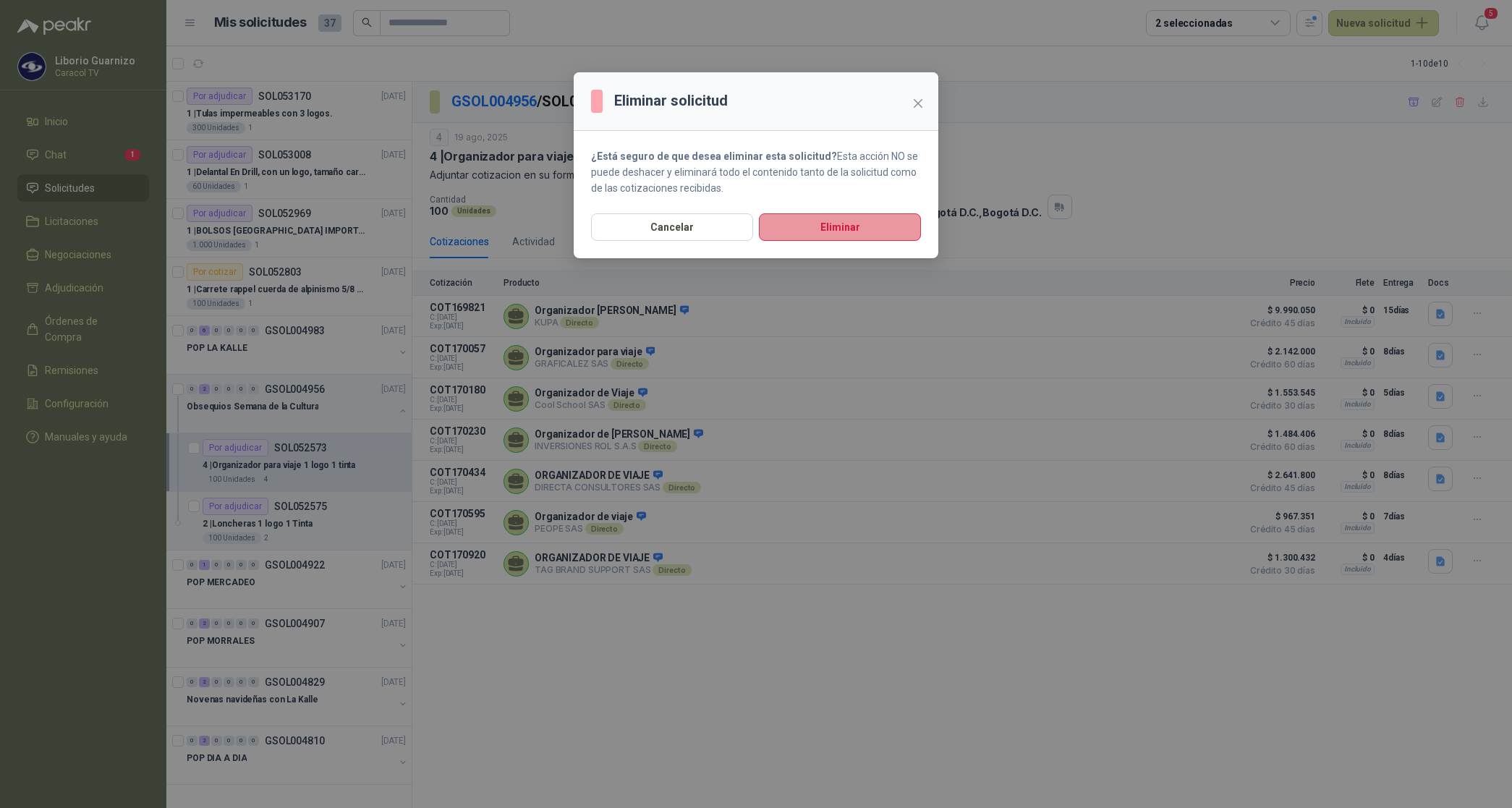
click at [817, 223] on button "Eliminar" at bounding box center [840, 227] width 162 height 27
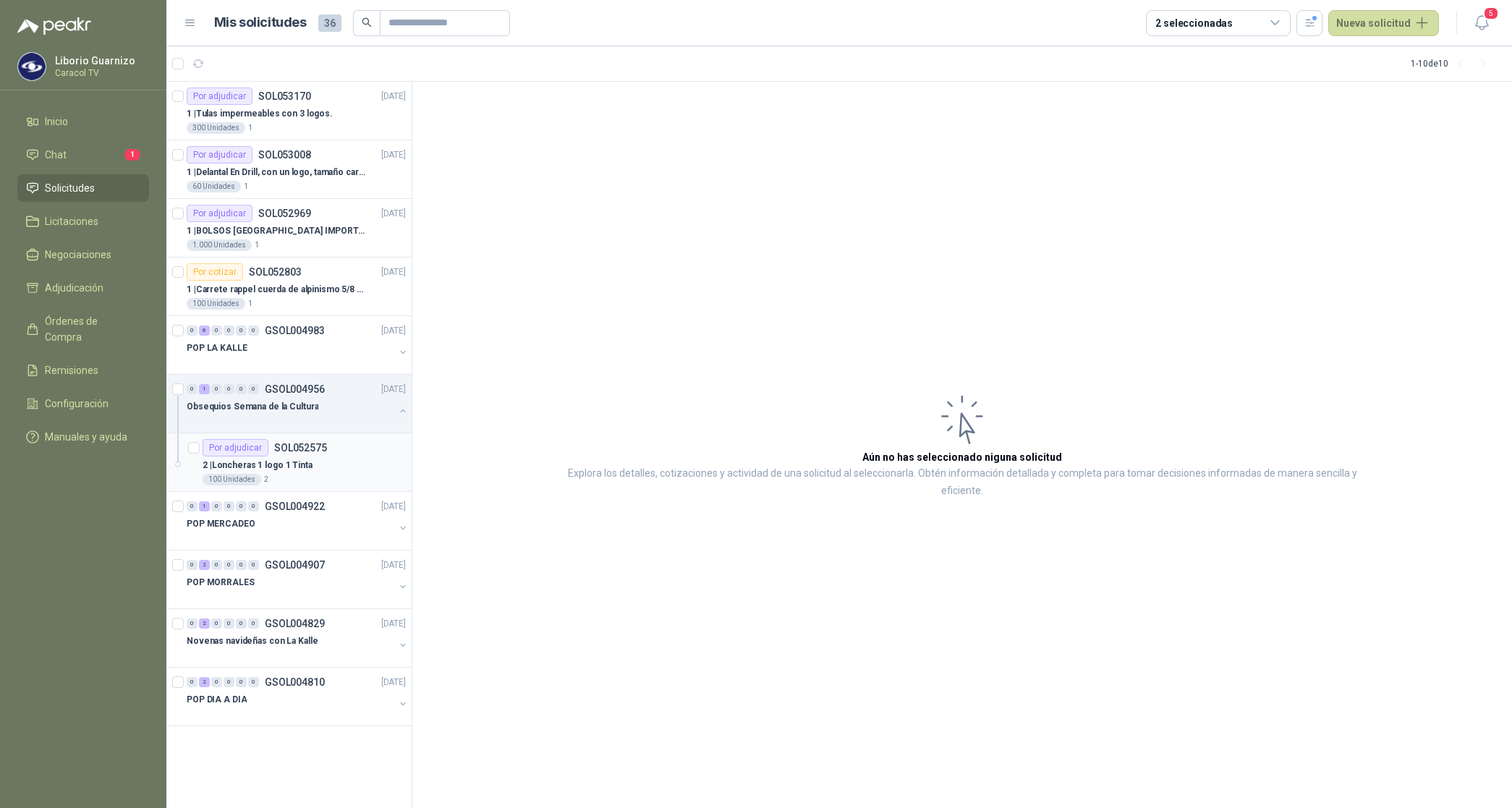
click at [290, 465] on p "2 | Loncheras 1 logo 1 Tinta" at bounding box center [257, 465] width 110 height 14
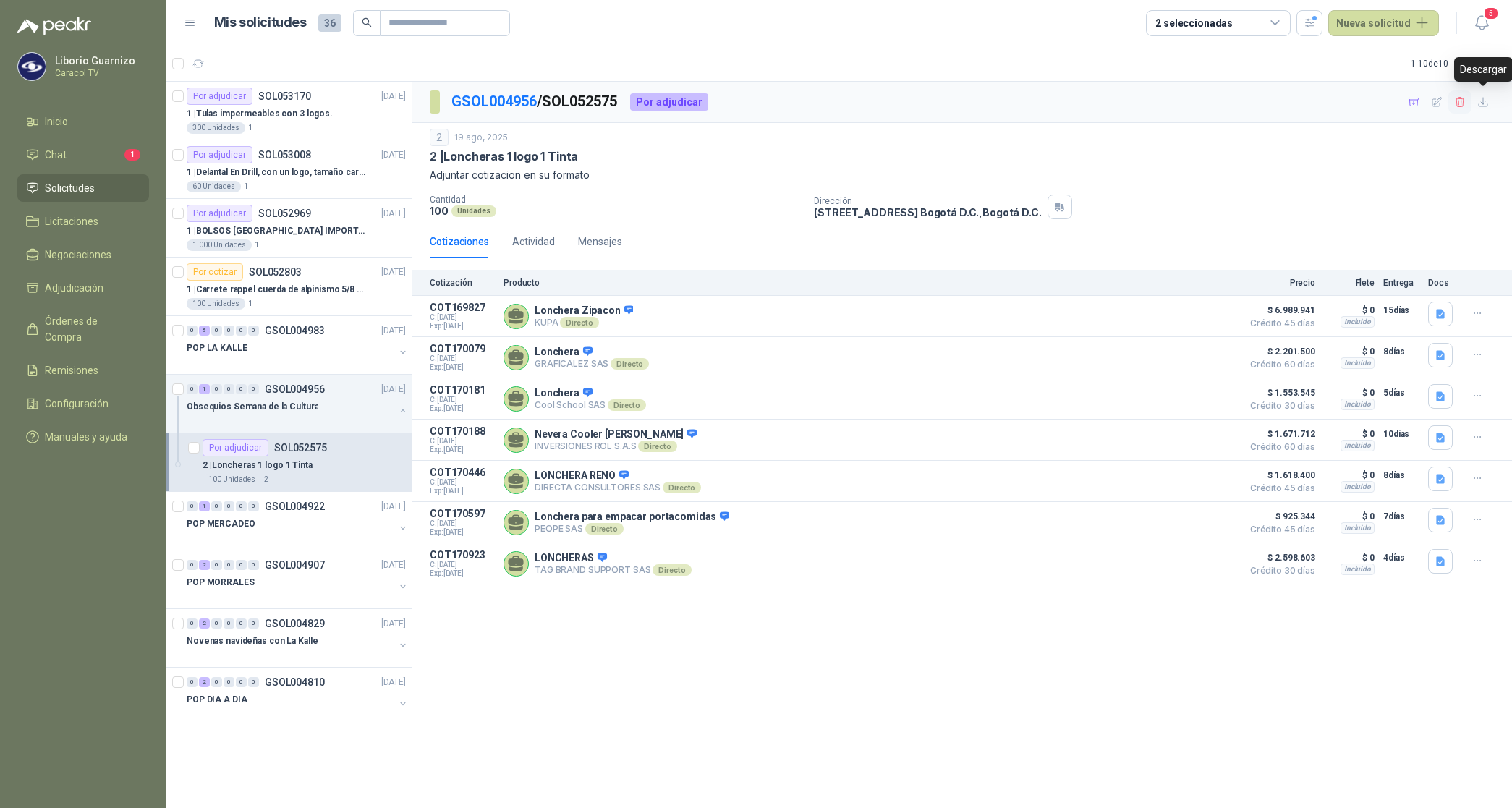
click at [1462, 102] on icon "button" at bounding box center [1459, 101] width 8 height 10
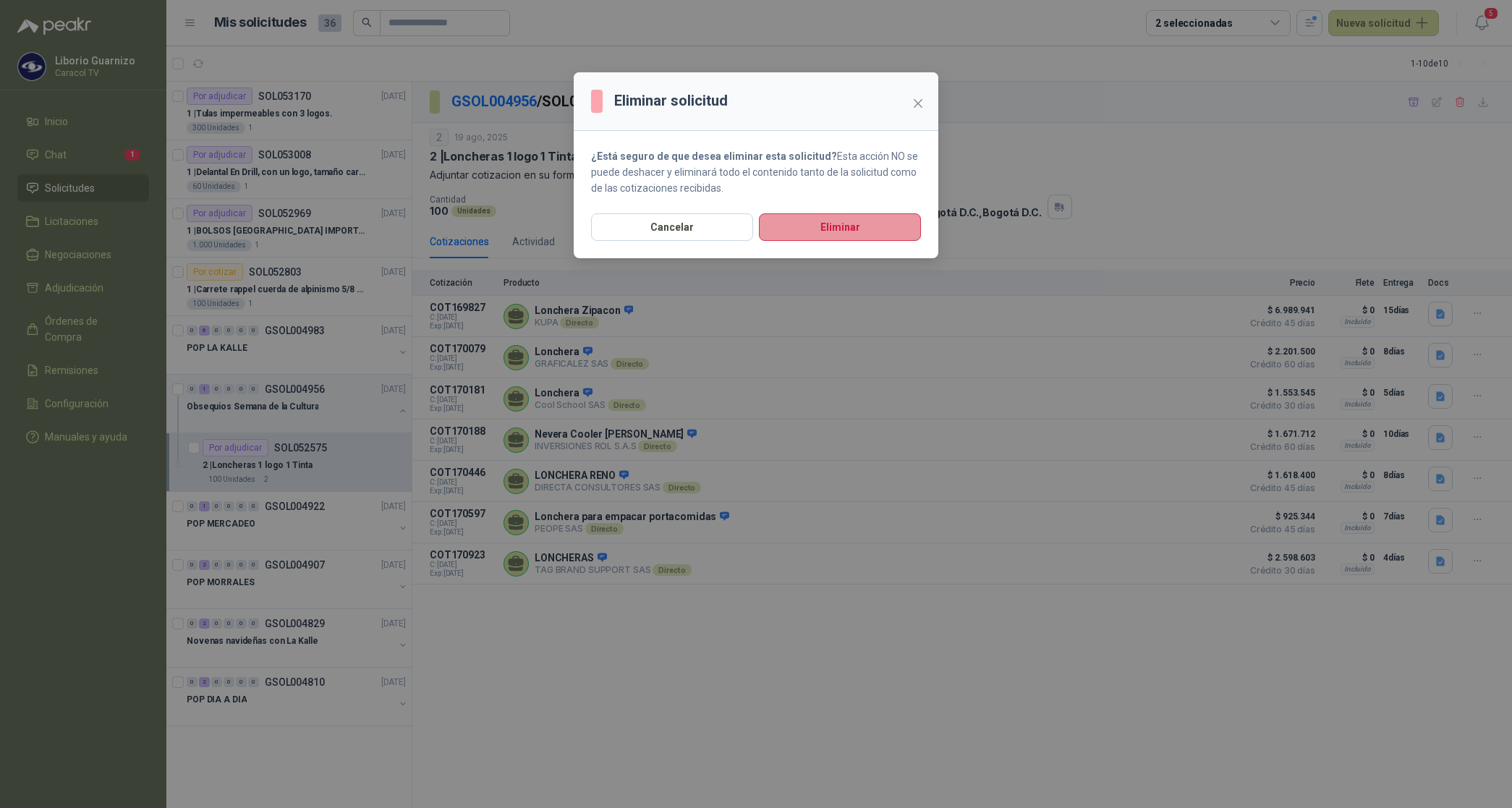
click at [821, 225] on button "Eliminar" at bounding box center [840, 227] width 162 height 27
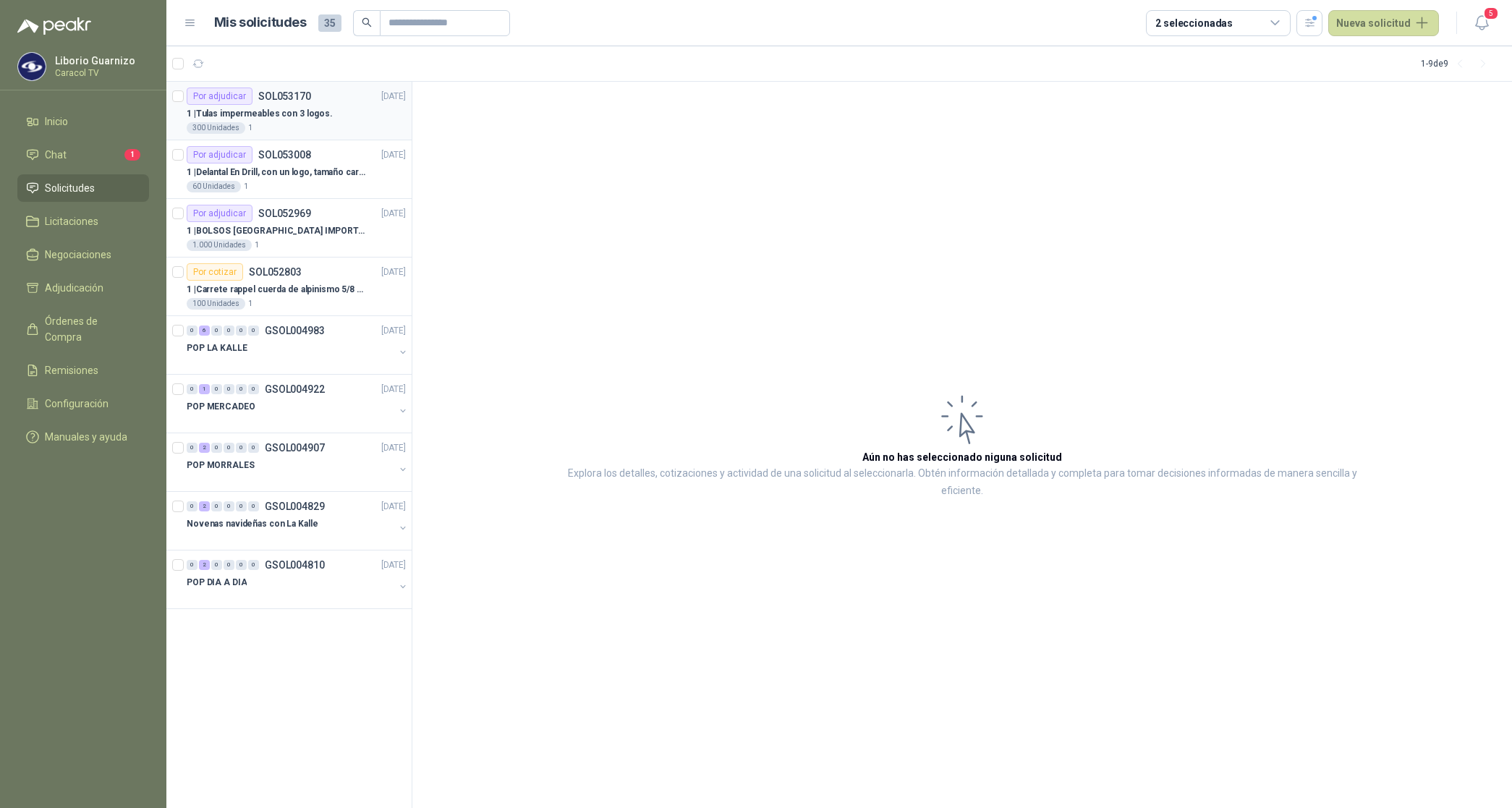
click at [269, 110] on p "1 | Tulas impermeables con 3 logos." at bounding box center [260, 114] width 146 height 14
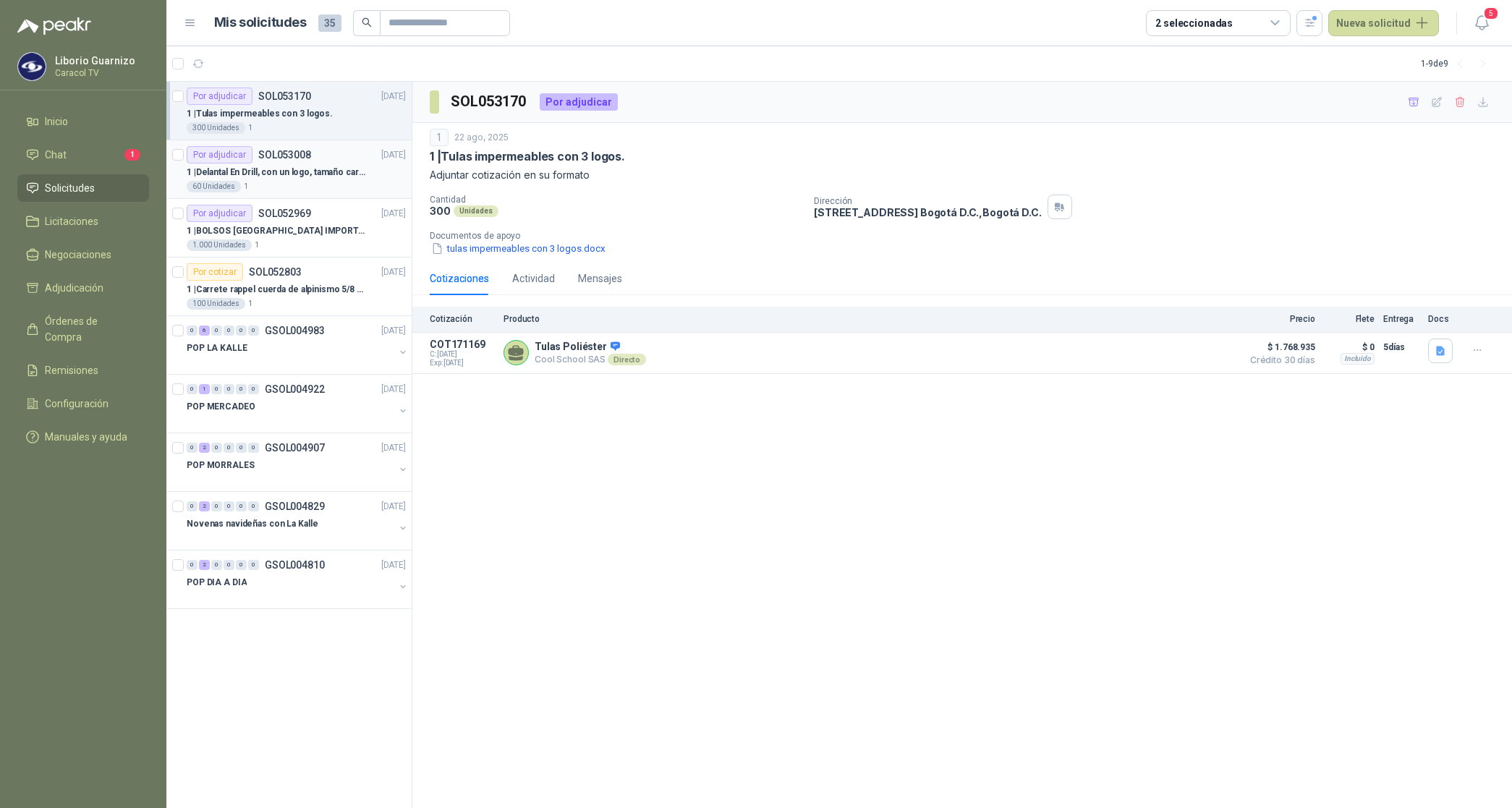
click at [300, 174] on p "1 | Delantal En Drill, con un logo, tamaño carta 1 tinta (Se envia enlacen, com…" at bounding box center [277, 173] width 181 height 14
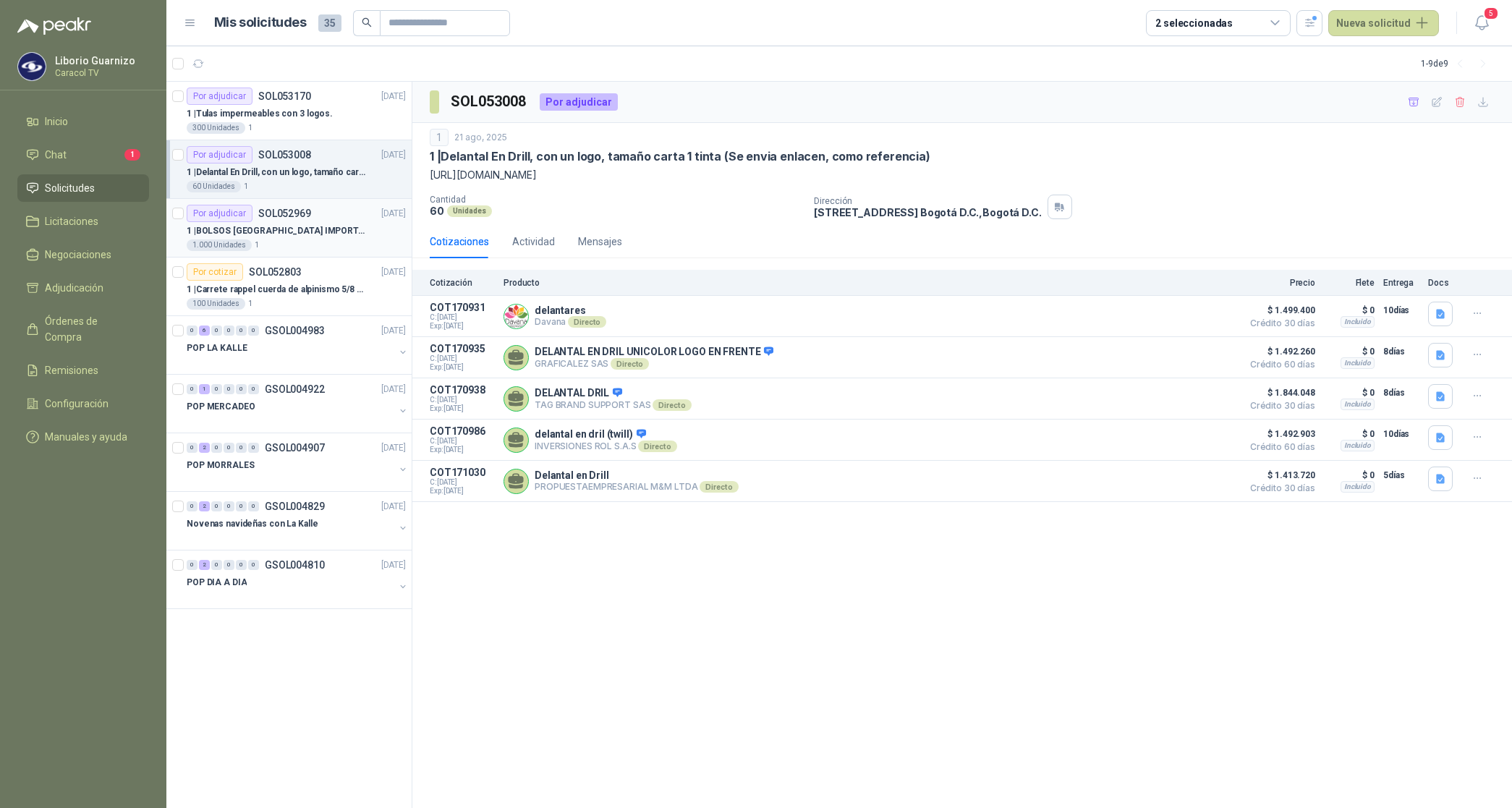
click at [321, 230] on p "1 | BOLSOS VENECIA IMPORTADO [GEOGRAPHIC_DATA]-397-1" at bounding box center [277, 231] width 181 height 14
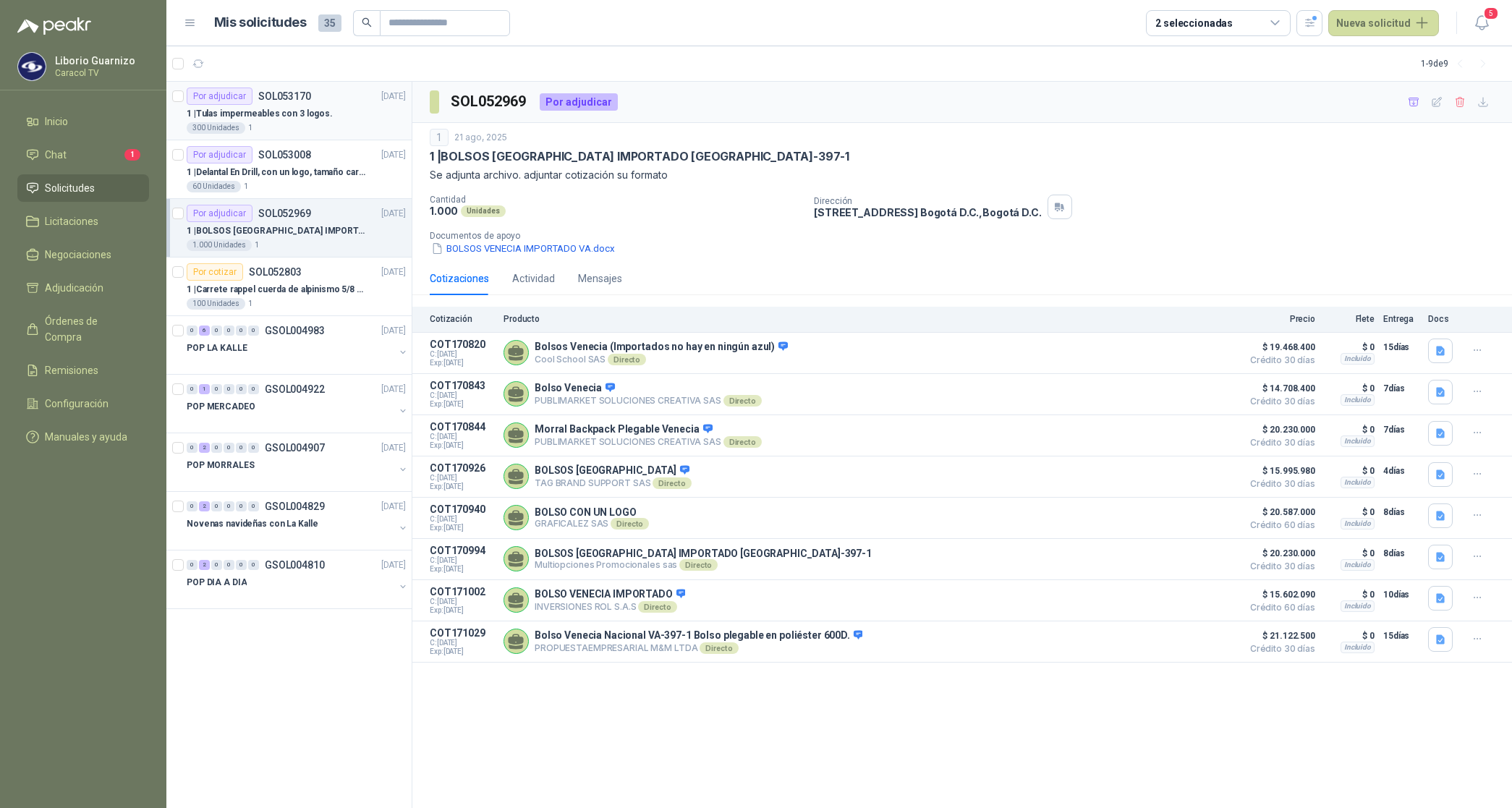
click at [286, 112] on p "1 | Tulas impermeables con 3 logos." at bounding box center [260, 114] width 146 height 14
